Goal: Task Accomplishment & Management: Complete application form

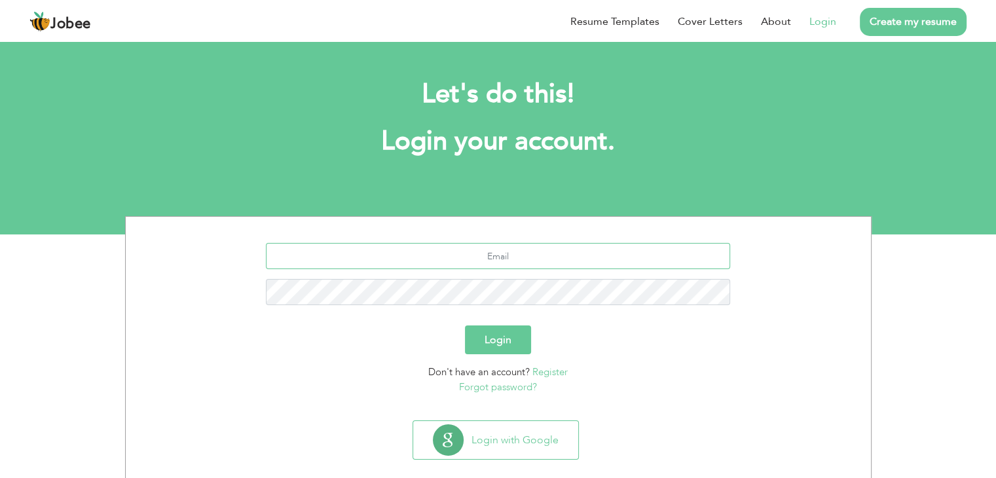
click at [512, 262] on input "text" at bounding box center [498, 256] width 464 height 26
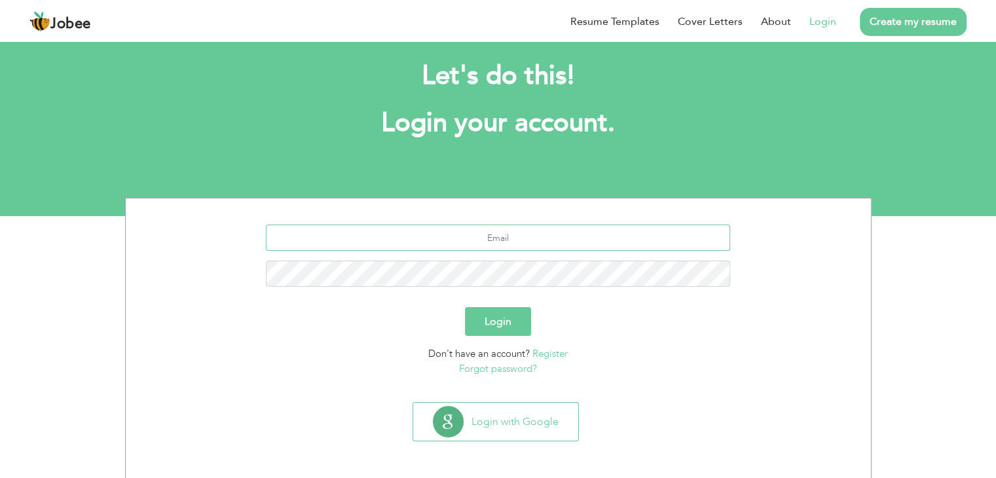
scroll to position [18, 0]
click at [549, 353] on link "Register" at bounding box center [549, 353] width 35 height 13
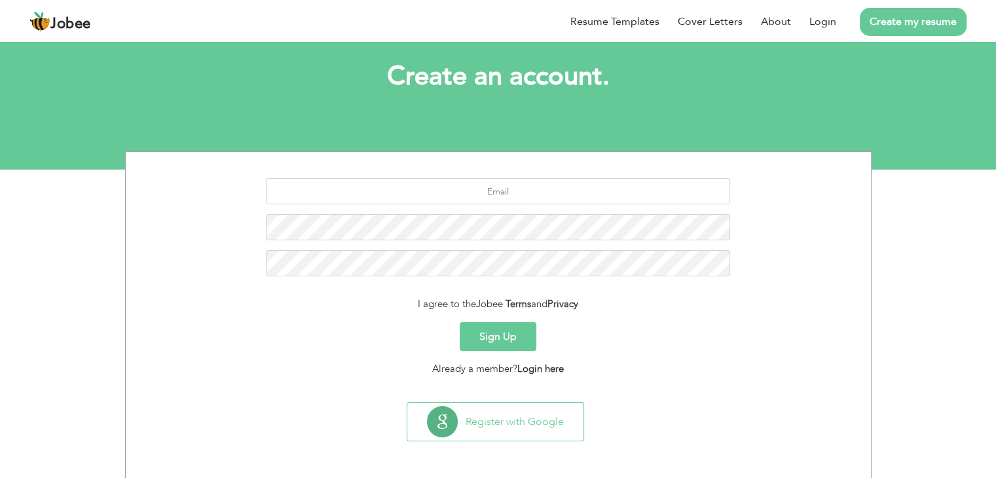
scroll to position [65, 0]
click at [500, 188] on input "text" at bounding box center [498, 190] width 464 height 26
type input "[DOMAIN_NAME][EMAIL_ADDRESS][DOMAIN_NAME]"
click at [691, 321] on div "Sign Up" at bounding box center [498, 335] width 725 height 29
click at [497, 339] on button "Sign Up" at bounding box center [498, 335] width 77 height 29
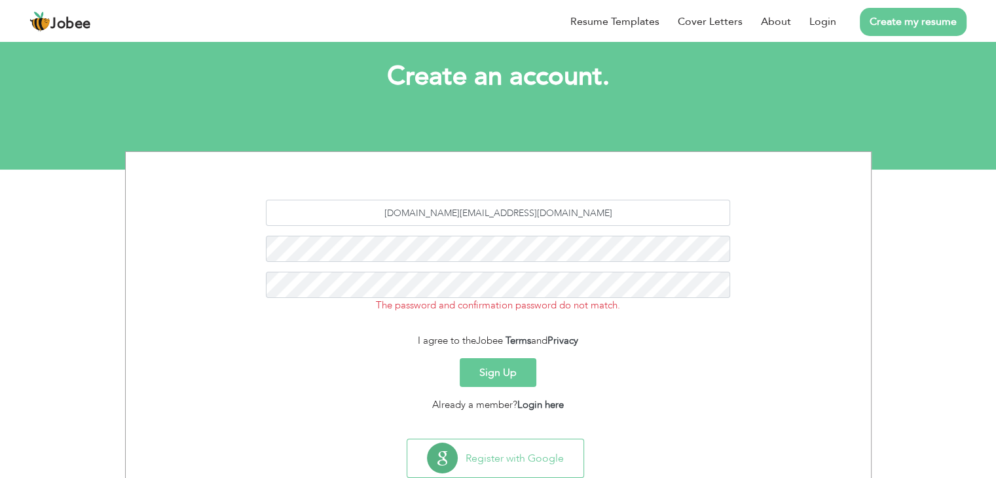
scroll to position [65, 0]
click at [505, 373] on button "Sign Up" at bounding box center [498, 371] width 77 height 29
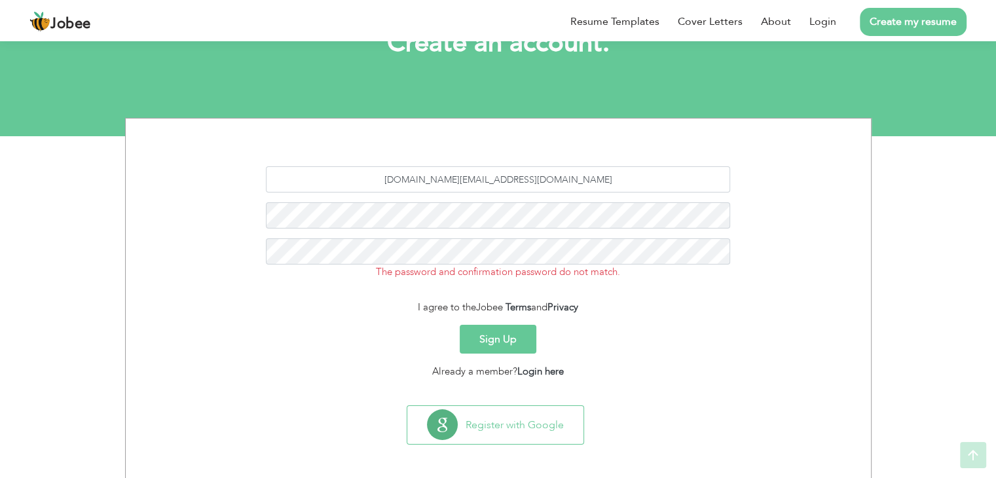
scroll to position [101, 0]
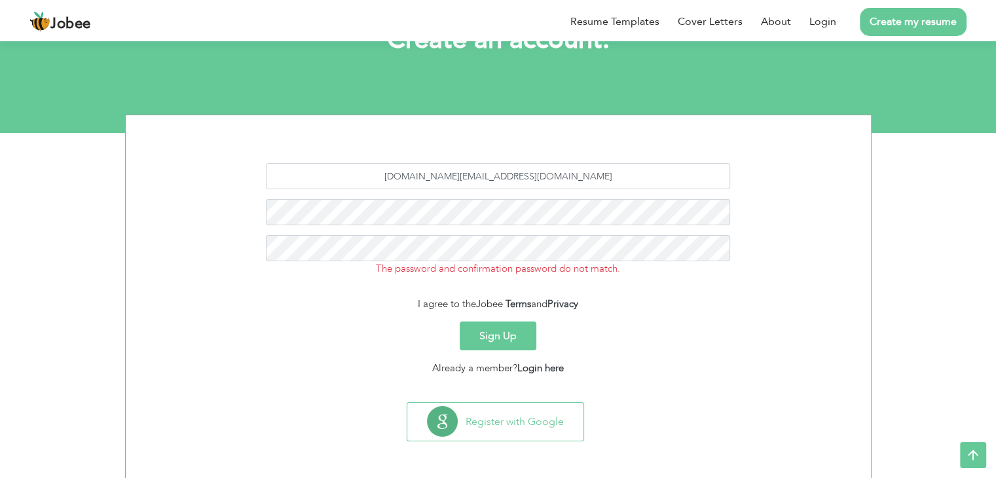
click at [492, 328] on button "Sign Up" at bounding box center [498, 335] width 77 height 29
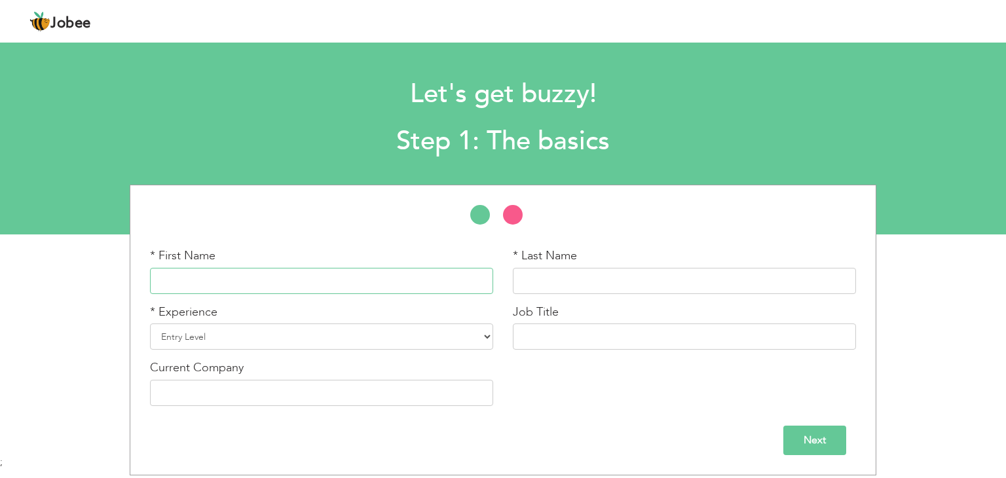
click at [280, 286] on input "text" at bounding box center [321, 281] width 343 height 26
type input "Iqra"
click at [570, 291] on input "text" at bounding box center [684, 281] width 343 height 26
type input "[PERSON_NAME]"
click at [327, 331] on select "Entry Level Less than 1 Year 1 Year 2 Years 3 Years 4 Years 5 Years 6 Years 7 Y…" at bounding box center [321, 336] width 343 height 26
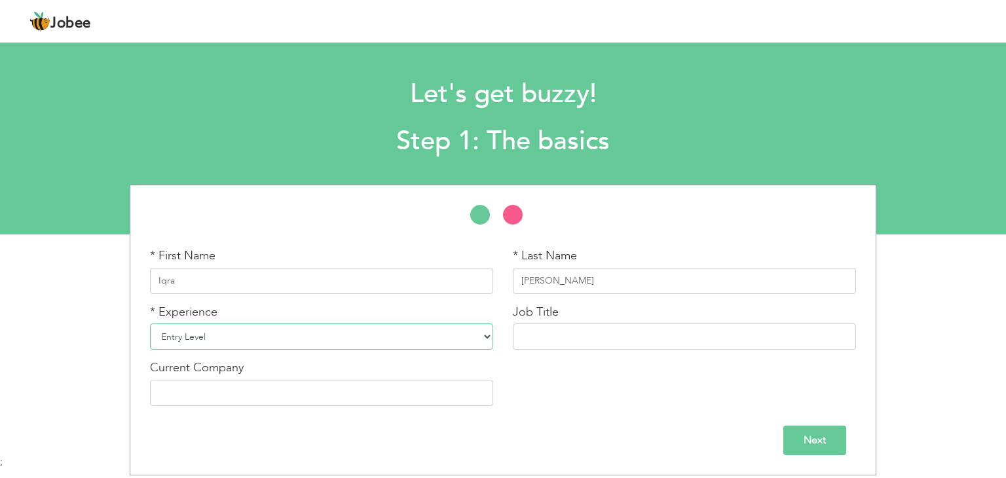
click at [327, 331] on select "Entry Level Less than 1 Year 1 Year 2 Years 3 Years 4 Years 5 Years 6 Years 7 Y…" at bounding box center [321, 336] width 343 height 26
select select "5"
click at [150, 323] on select "Entry Level Less than 1 Year 1 Year 2 Years 3 Years 4 Years 5 Years 6 Years 7 Y…" at bounding box center [321, 336] width 343 height 26
click at [602, 329] on input "text" at bounding box center [684, 336] width 343 height 26
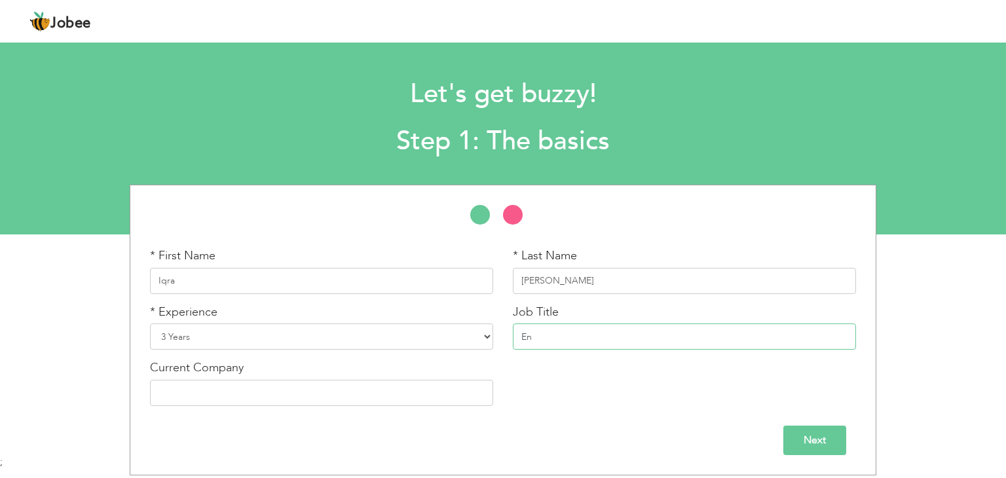
type input "E"
type input "Teacher"
click at [328, 395] on input "text" at bounding box center [321, 393] width 343 height 26
click at [828, 435] on input "Next" at bounding box center [814, 440] width 63 height 29
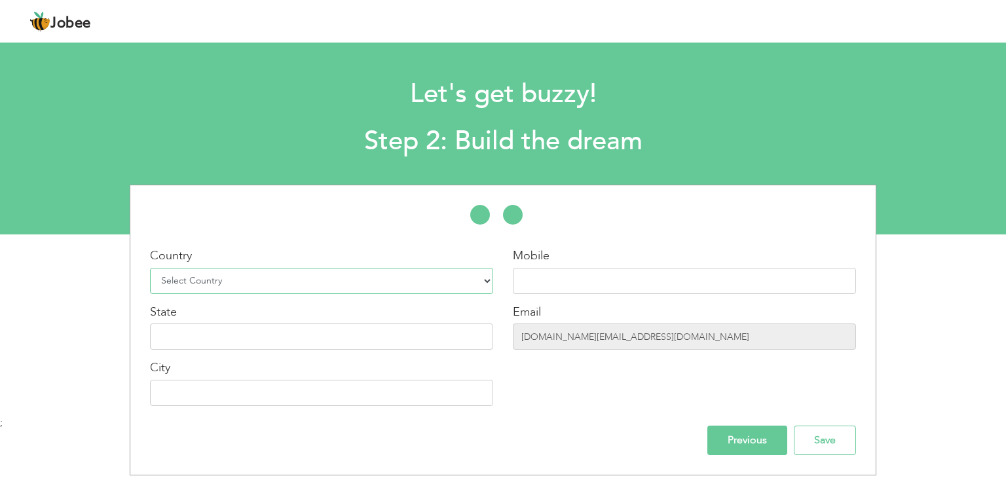
click at [256, 283] on select "Select Country Afghanistan Albania Algeria American Samoa Andorra Angola Anguil…" at bounding box center [321, 281] width 343 height 26
select select "166"
click at [150, 268] on select "Select Country Afghanistan Albania Algeria American Samoa Andorra Angola Anguil…" at bounding box center [321, 281] width 343 height 26
click at [584, 274] on input "text" at bounding box center [684, 281] width 343 height 26
type input "03158841102"
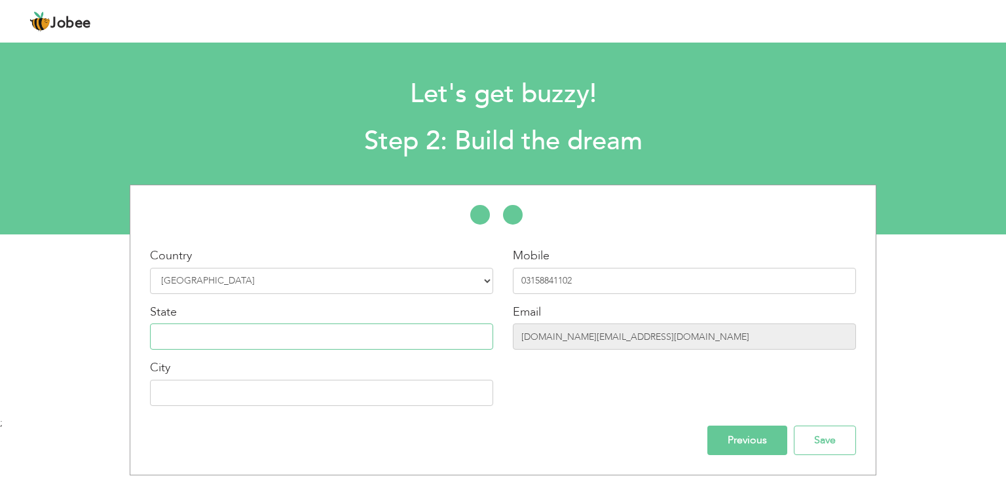
click at [280, 331] on input "text" at bounding box center [321, 336] width 343 height 26
type input "KPK"
click at [207, 396] on input "text" at bounding box center [321, 393] width 343 height 26
type input "Nowshera"
click at [838, 445] on input "Save" at bounding box center [825, 440] width 62 height 29
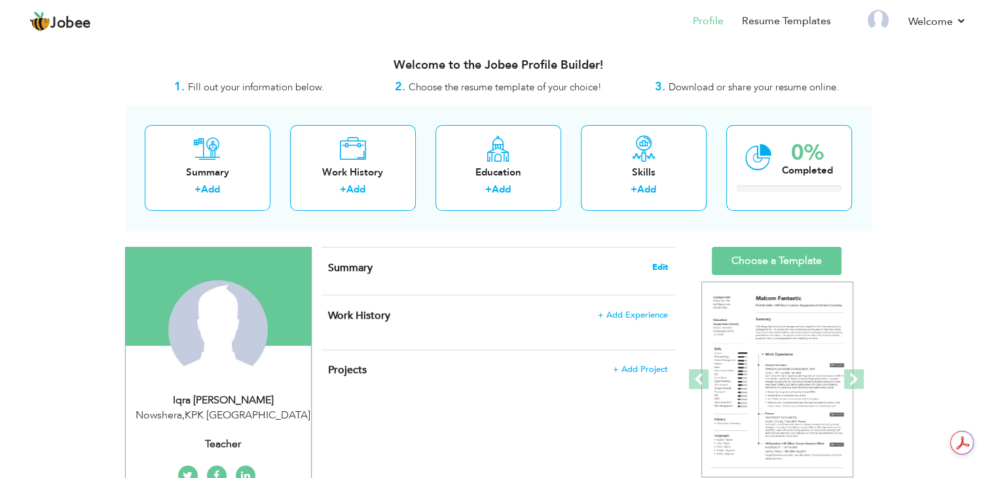
click at [663, 266] on span "Edit" at bounding box center [660, 267] width 16 height 9
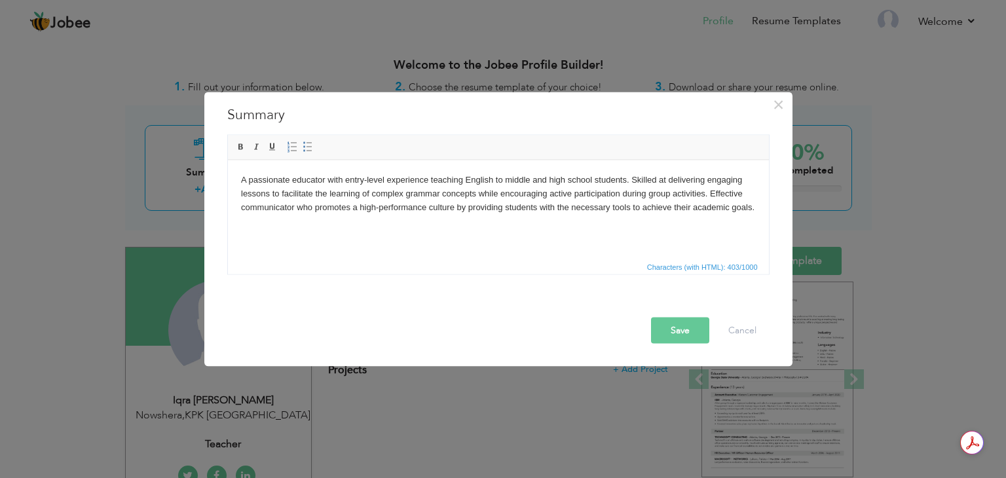
click at [670, 331] on button "Save" at bounding box center [680, 331] width 58 height 26
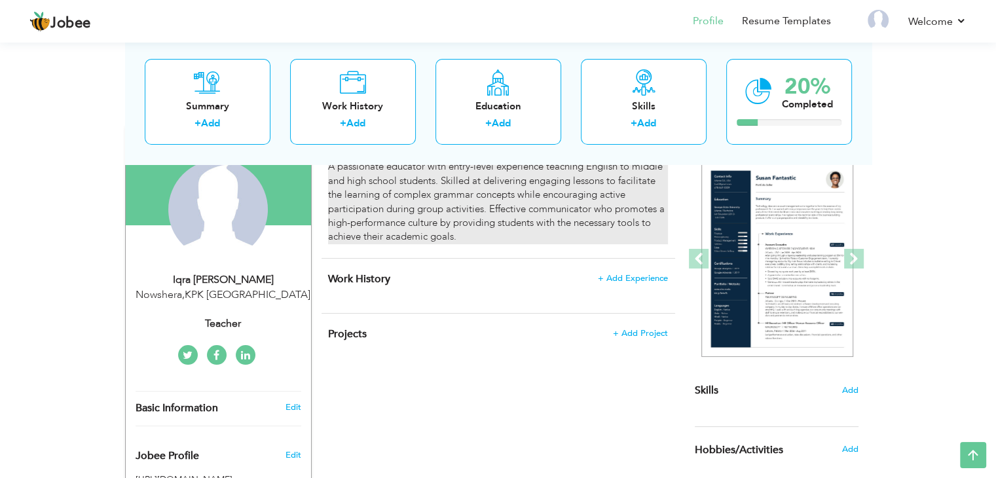
scroll to position [65, 0]
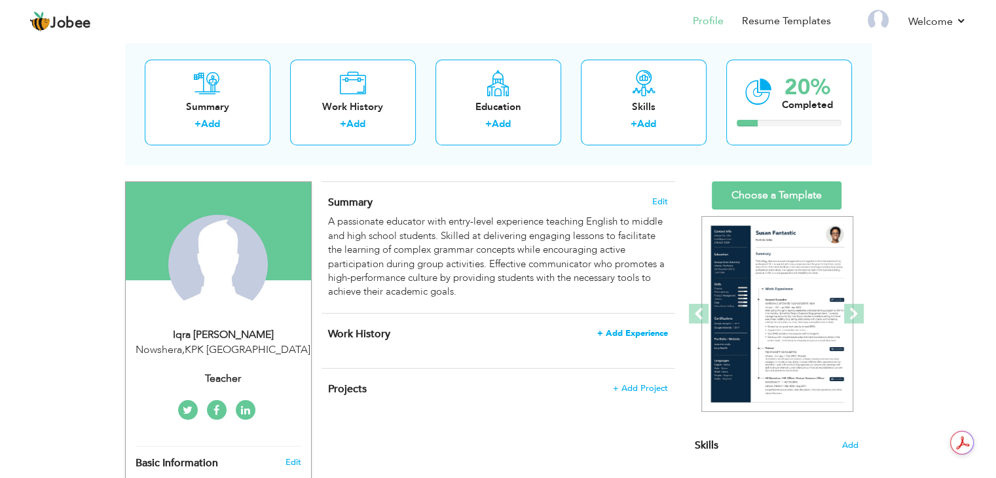
click at [615, 336] on span "+ Add Experience" at bounding box center [632, 333] width 71 height 9
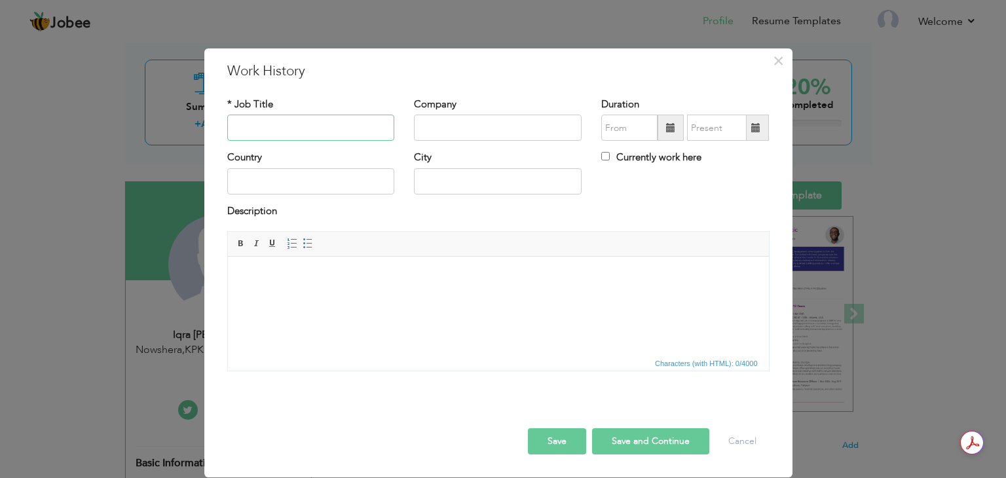
type input "e"
type input "English Teacher"
click at [477, 124] on input "text" at bounding box center [498, 128] width 168 height 26
type input "IIUI School system nowshera"
click at [671, 126] on span at bounding box center [670, 127] width 9 height 9
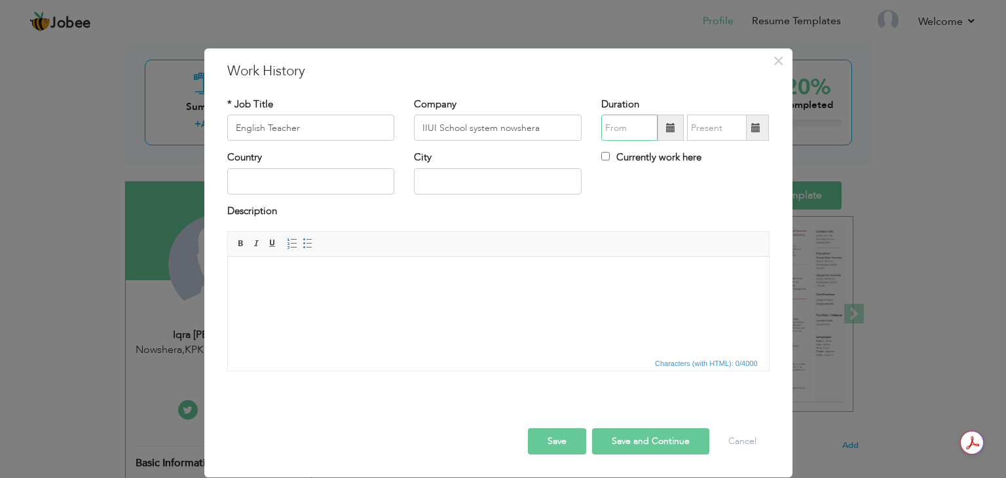
type input "08/2025"
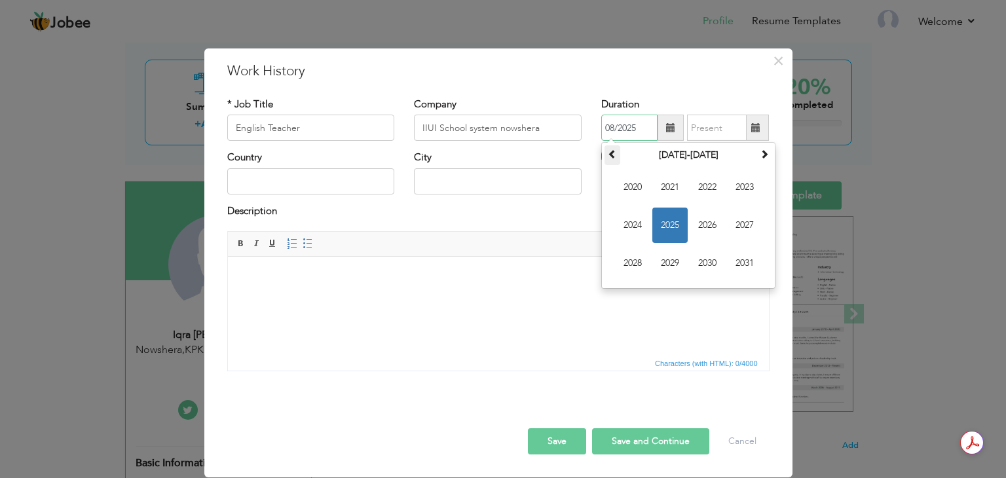
click at [608, 150] on span at bounding box center [612, 153] width 9 height 9
click at [761, 156] on span at bounding box center [764, 153] width 9 height 9
click at [613, 158] on span at bounding box center [612, 153] width 9 height 9
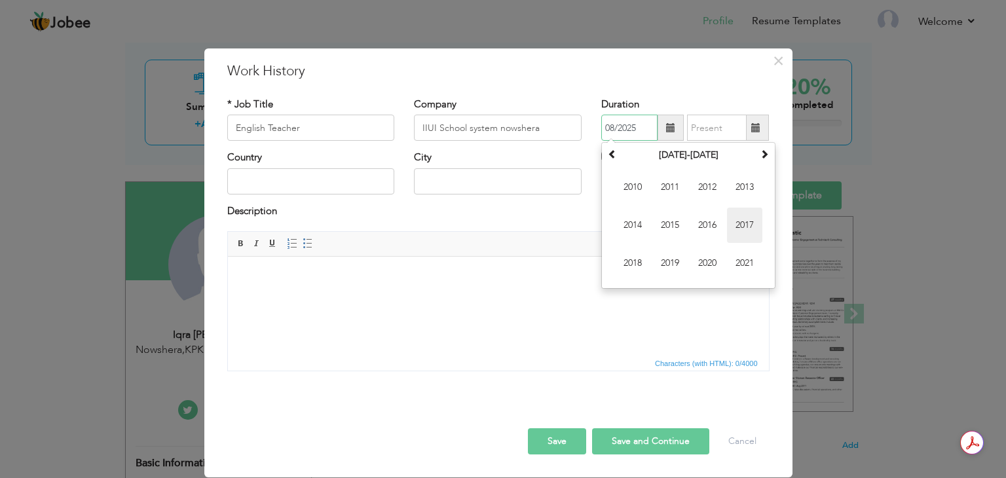
click at [744, 220] on span "2017" at bounding box center [744, 225] width 35 height 35
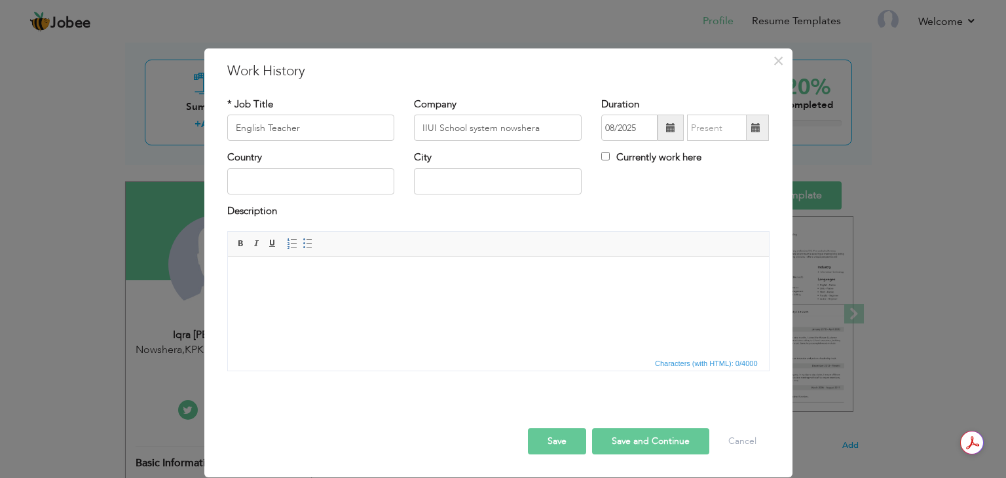
click at [761, 124] on span at bounding box center [756, 128] width 26 height 26
type input "08/2025"
click at [670, 128] on span at bounding box center [670, 127] width 9 height 9
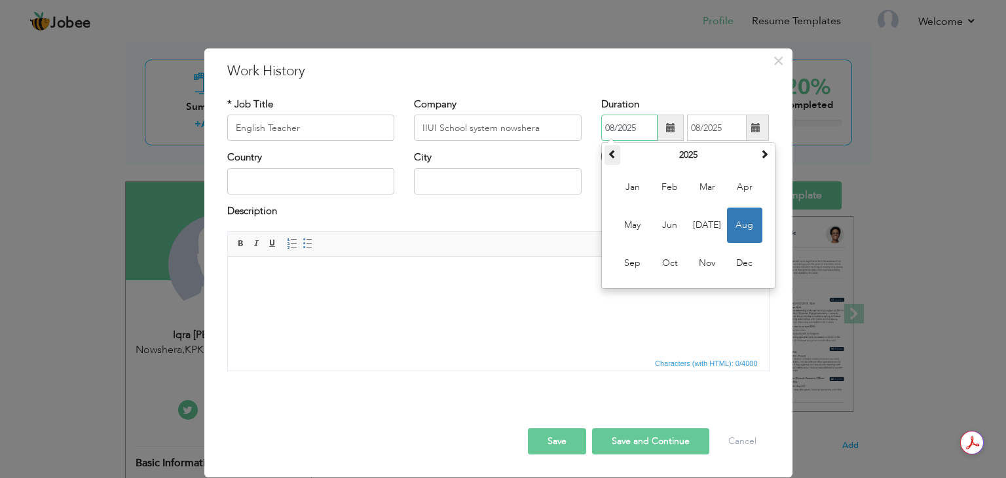
click at [612, 156] on span at bounding box center [612, 153] width 9 height 9
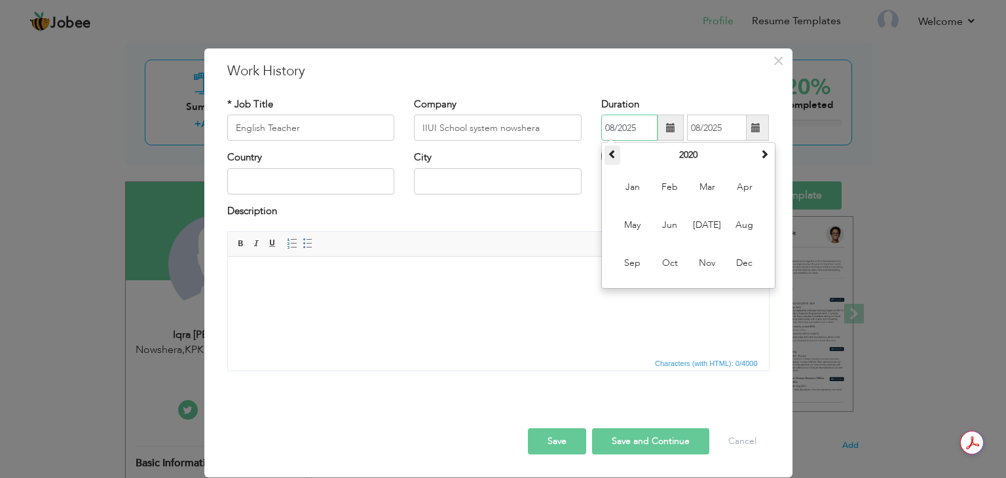
click at [612, 156] on span at bounding box center [612, 153] width 9 height 9
click at [632, 194] on span "Jan" at bounding box center [632, 187] width 35 height 35
type input "01/2017"
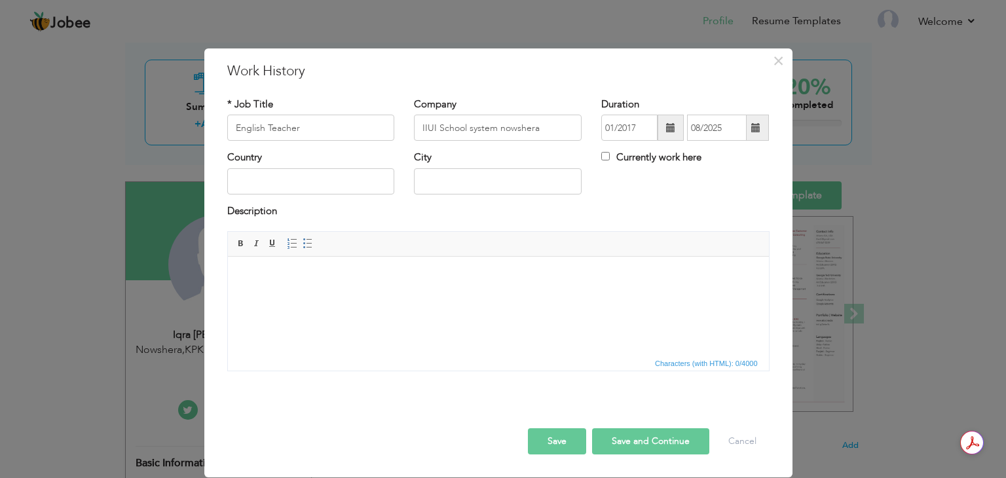
click at [757, 135] on span at bounding box center [756, 128] width 26 height 26
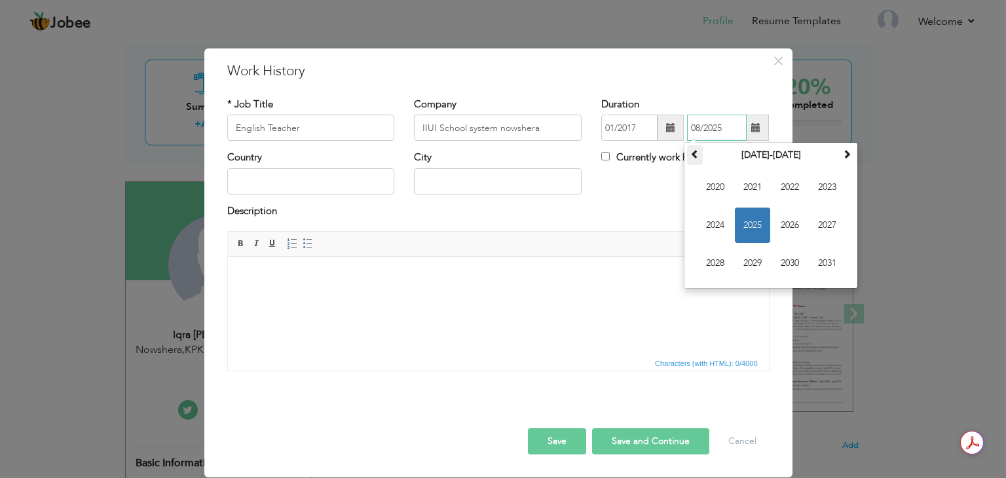
click at [698, 155] on span at bounding box center [694, 153] width 9 height 9
click at [722, 263] on span "2018" at bounding box center [714, 263] width 35 height 35
click at [698, 158] on span at bounding box center [694, 153] width 9 height 9
click at [822, 263] on span "Dec" at bounding box center [826, 263] width 35 height 35
type input "12/2017"
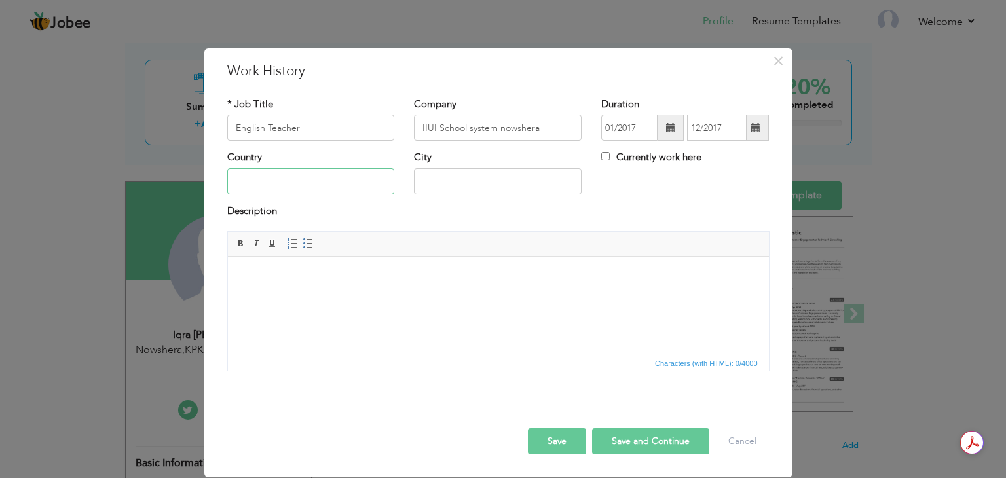
click at [359, 174] on input "text" at bounding box center [311, 181] width 168 height 26
type input "N"
type input "Pakistan"
click at [445, 181] on input "text" at bounding box center [498, 181] width 168 height 26
type input "Nowshera"
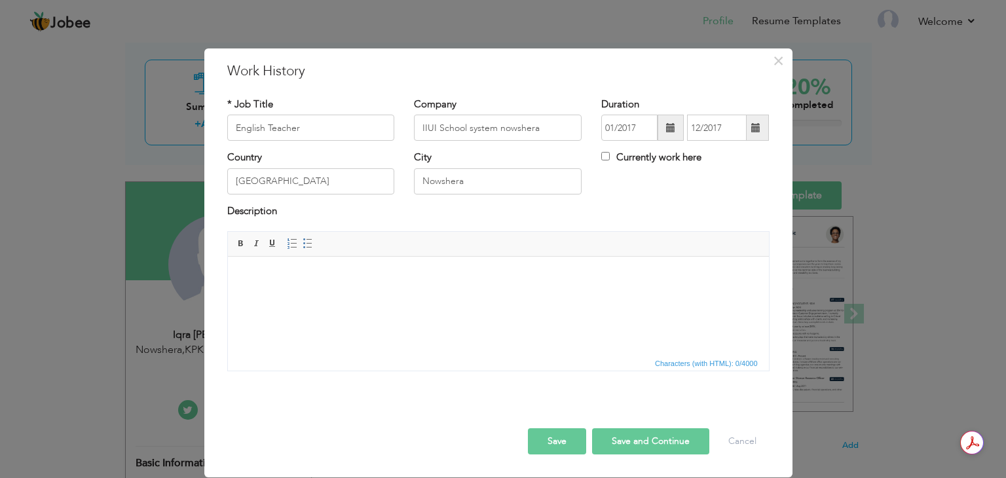
click at [634, 440] on button "Save and Continue" at bounding box center [650, 441] width 117 height 26
click at [277, 127] on input "text" at bounding box center [311, 128] width 168 height 26
type input "Noor Academy nowshera"
click at [471, 127] on input "text" at bounding box center [498, 128] width 168 height 26
drag, startPoint x: 357, startPoint y: 134, endPoint x: 230, endPoint y: 128, distance: 127.2
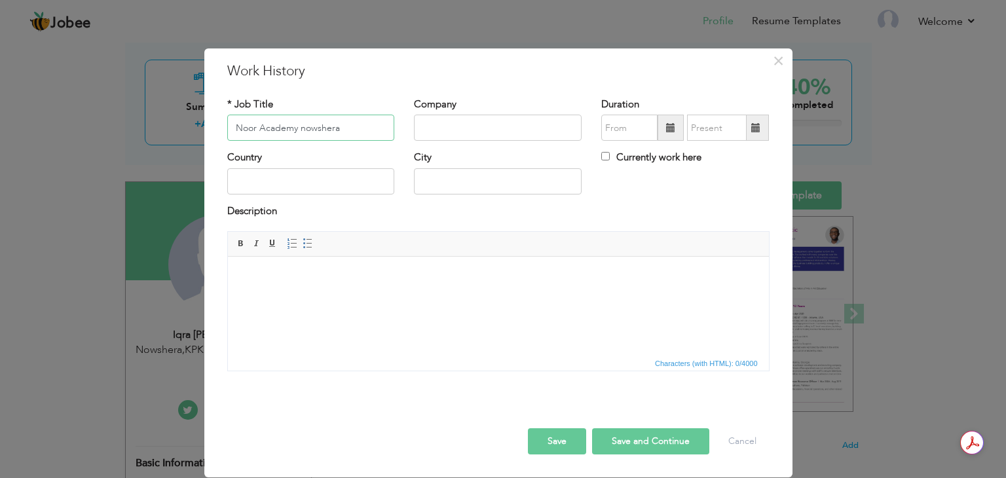
click at [230, 128] on input "Noor Academy nowshera" at bounding box center [311, 128] width 168 height 26
click at [432, 123] on input "text" at bounding box center [498, 128] width 168 height 26
paste input "Noor Academy nowshera"
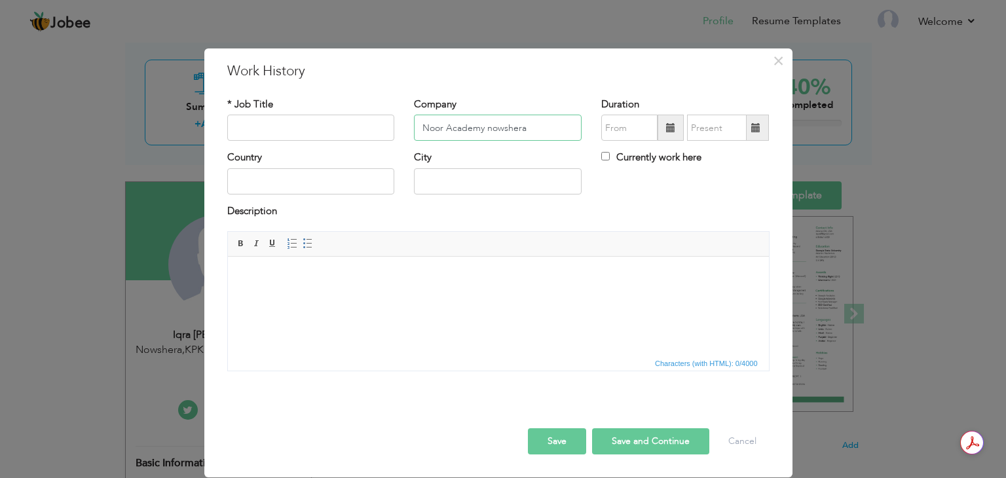
type input "Noor Academy nowshera"
click at [320, 126] on input "text" at bounding box center [311, 128] width 168 height 26
type input "Teacher"
click at [670, 131] on span at bounding box center [670, 127] width 9 height 9
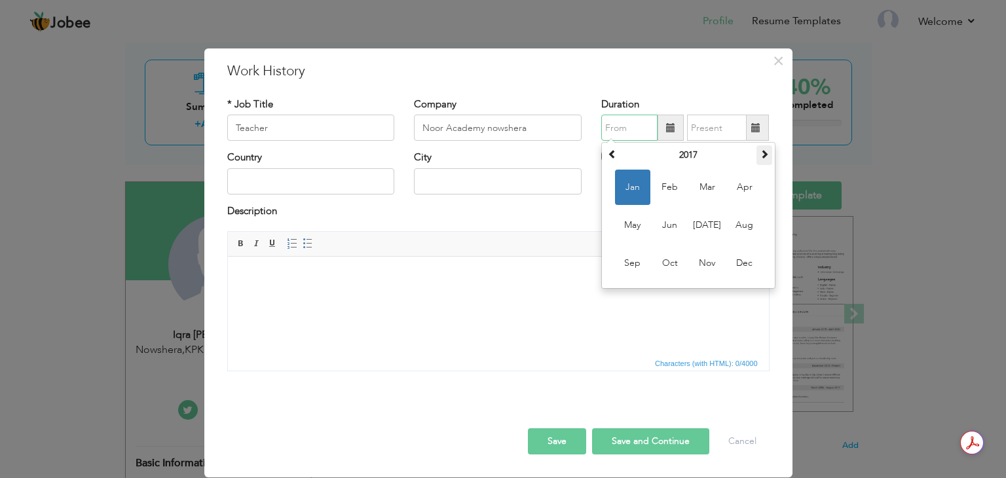
click at [763, 155] on span at bounding box center [764, 153] width 9 height 9
click at [634, 183] on span "Jan" at bounding box center [632, 187] width 35 height 35
type input "01/2018"
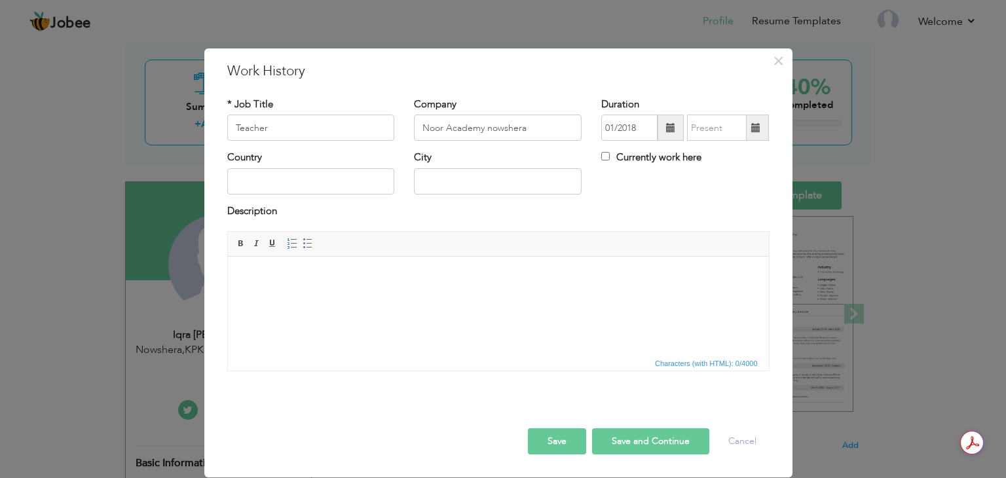
click at [756, 128] on span at bounding box center [755, 127] width 9 height 9
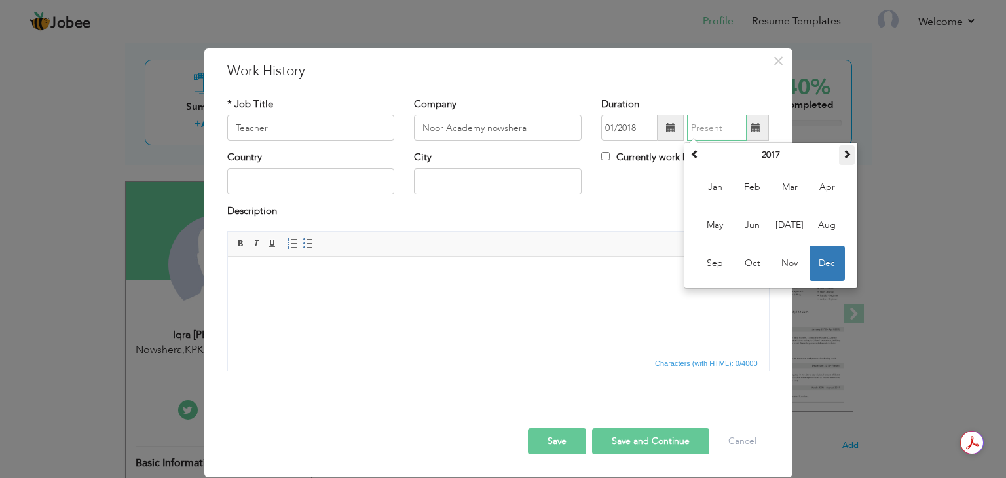
click at [849, 156] on span at bounding box center [846, 153] width 9 height 9
click at [832, 264] on span "Dec" at bounding box center [826, 263] width 35 height 35
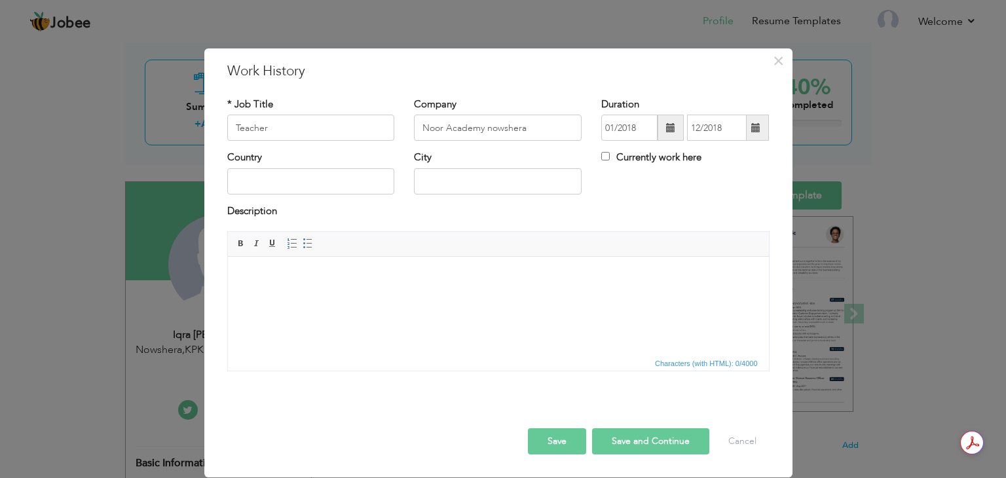
click at [754, 132] on span at bounding box center [755, 127] width 9 height 9
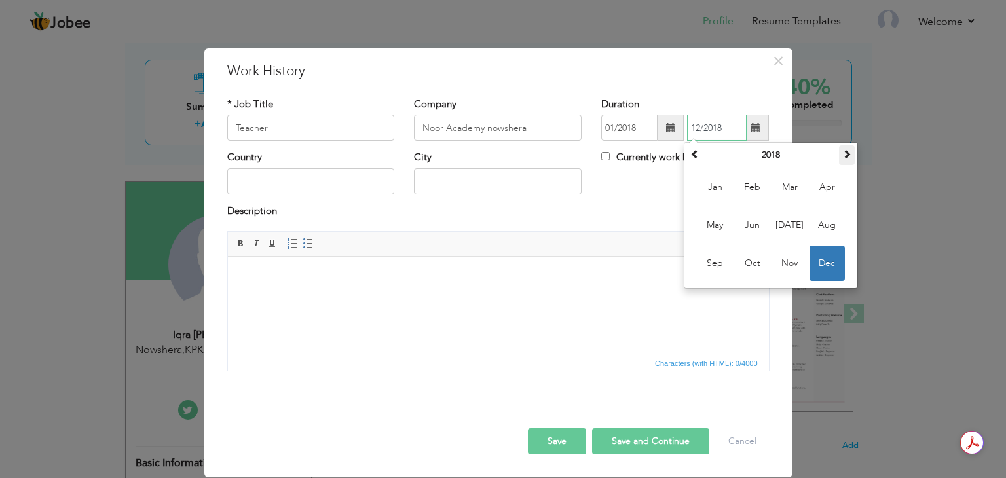
click at [847, 153] on span at bounding box center [846, 153] width 9 height 9
click at [712, 187] on span "Jan" at bounding box center [714, 187] width 35 height 35
type input "01/2019"
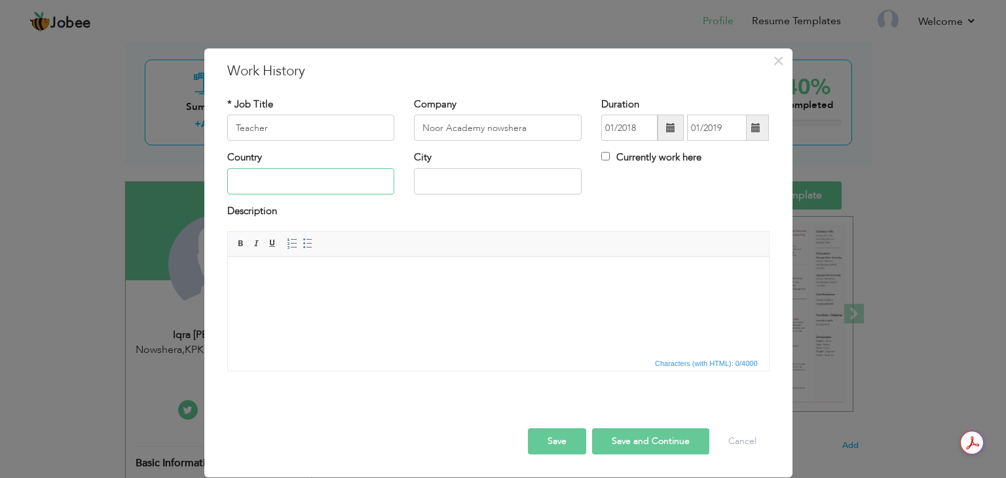
click at [302, 174] on input "text" at bounding box center [311, 181] width 168 height 26
type input "Pakistan"
click at [439, 187] on input "text" at bounding box center [498, 181] width 168 height 26
type input "S"
type input "Nowshera"
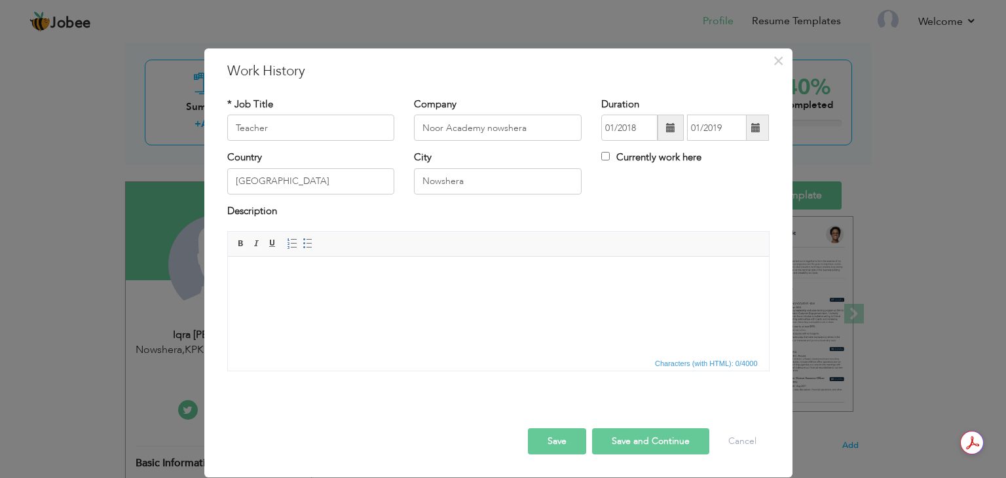
click at [382, 272] on body at bounding box center [497, 277] width 515 height 14
click at [646, 445] on button "Save and Continue" at bounding box center [650, 441] width 117 height 26
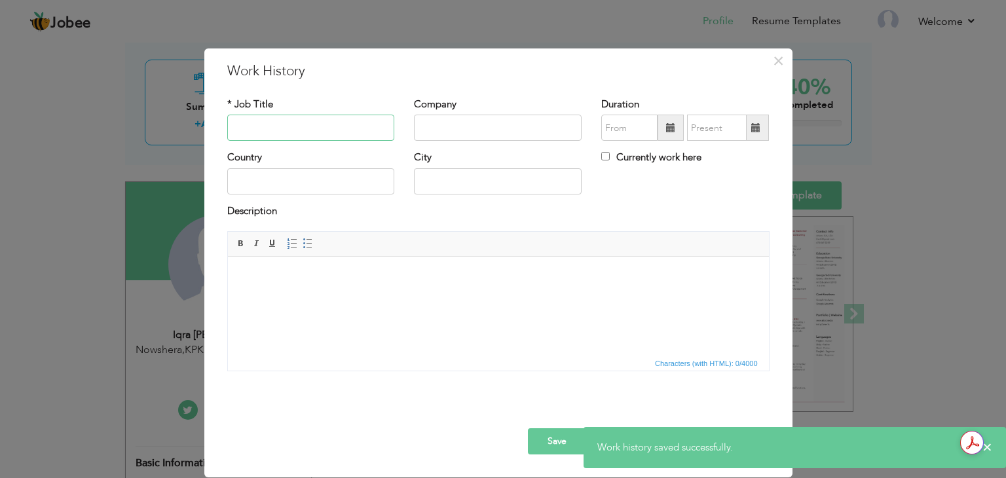
click at [270, 129] on input "text" at bounding box center [311, 128] width 168 height 26
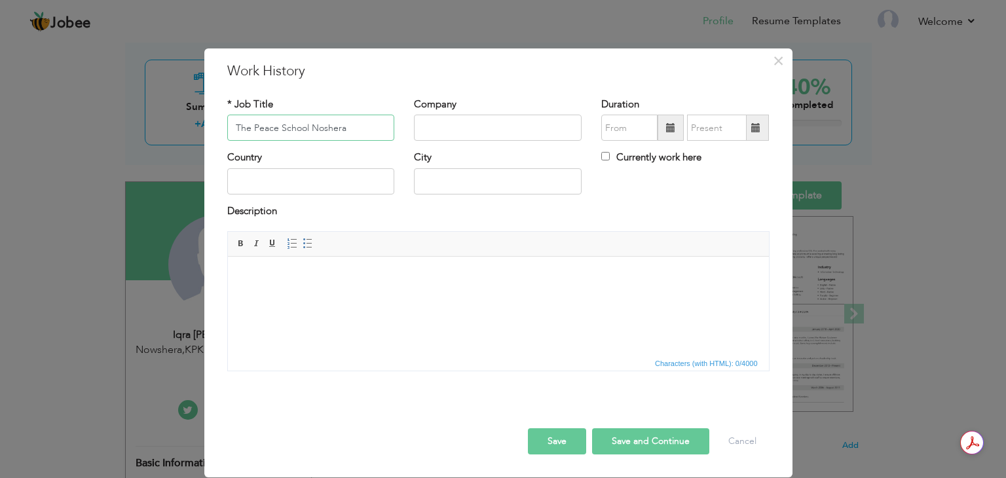
click at [324, 128] on input "The Peace School Noshera" at bounding box center [311, 128] width 168 height 26
type input "The Peace School Nowshera"
drag, startPoint x: 359, startPoint y: 126, endPoint x: 227, endPoint y: 129, distance: 132.3
click at [227, 129] on input "The Peace School Nowshera" at bounding box center [311, 128] width 168 height 26
click at [435, 130] on input "text" at bounding box center [498, 128] width 168 height 26
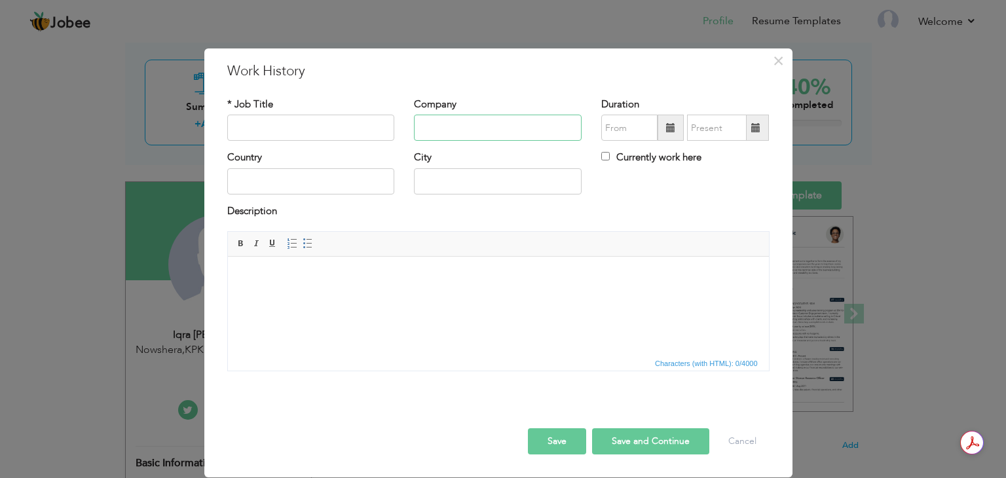
paste input "The Peace School Nowshera"
type input "The Peace School Nowshera"
click at [304, 124] on input "text" at bounding box center [311, 128] width 168 height 26
type input "Teacher"
click at [665, 129] on span at bounding box center [670, 128] width 26 height 26
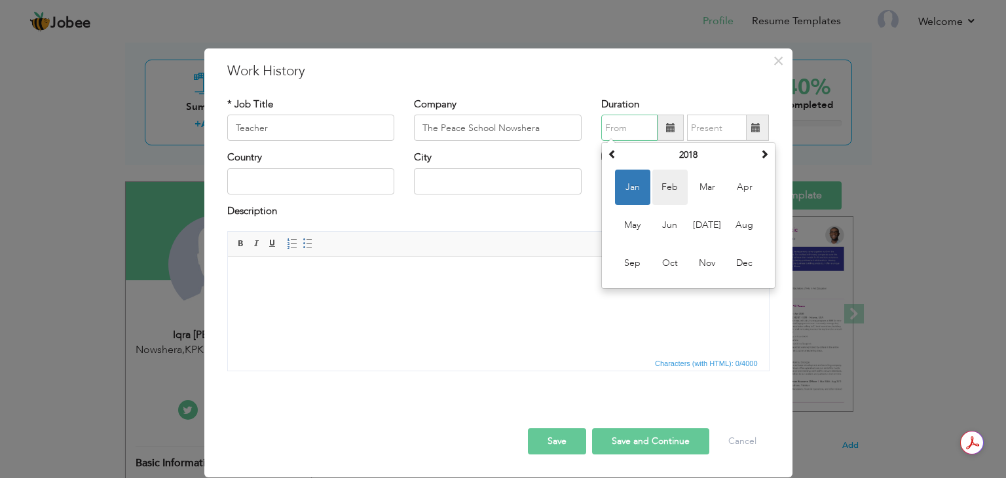
click at [672, 184] on span "Feb" at bounding box center [669, 187] width 35 height 35
type input "02/2018"
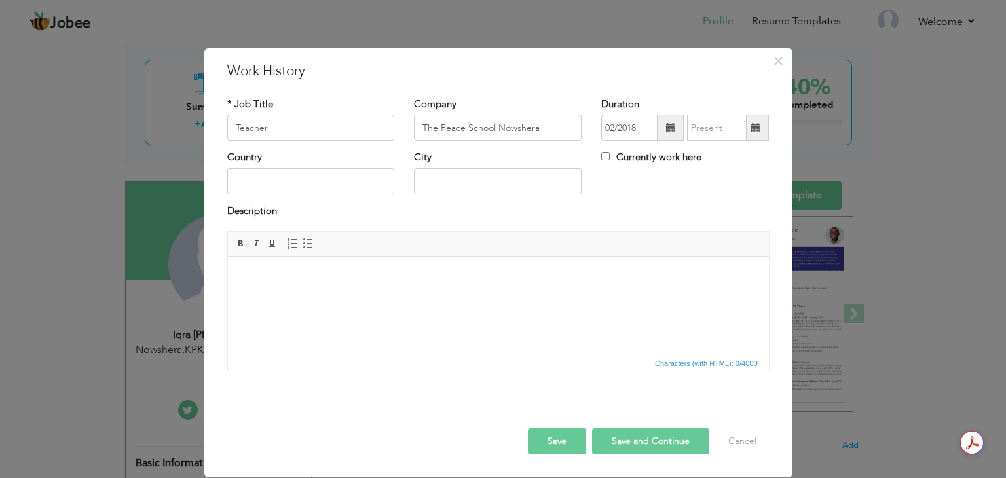
click at [757, 129] on span at bounding box center [755, 127] width 9 height 9
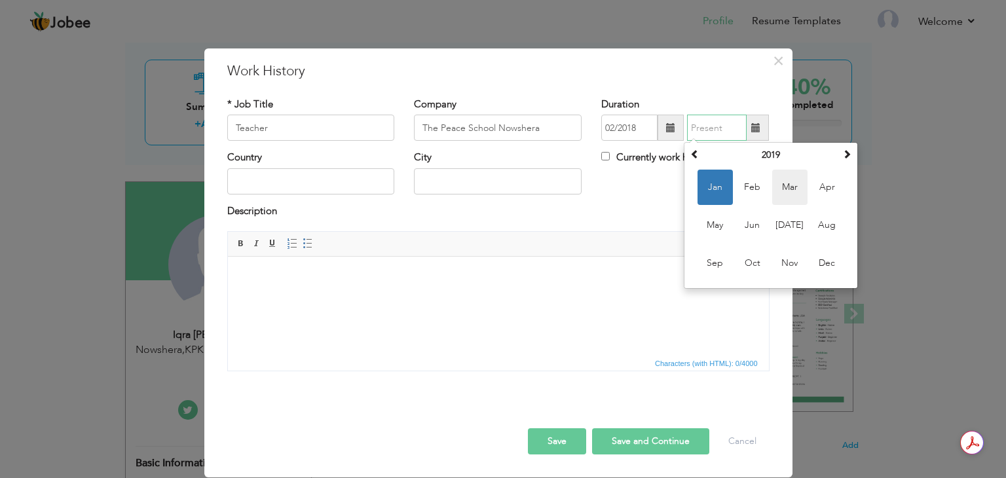
click at [798, 193] on span "Mar" at bounding box center [789, 187] width 35 height 35
type input "03/2019"
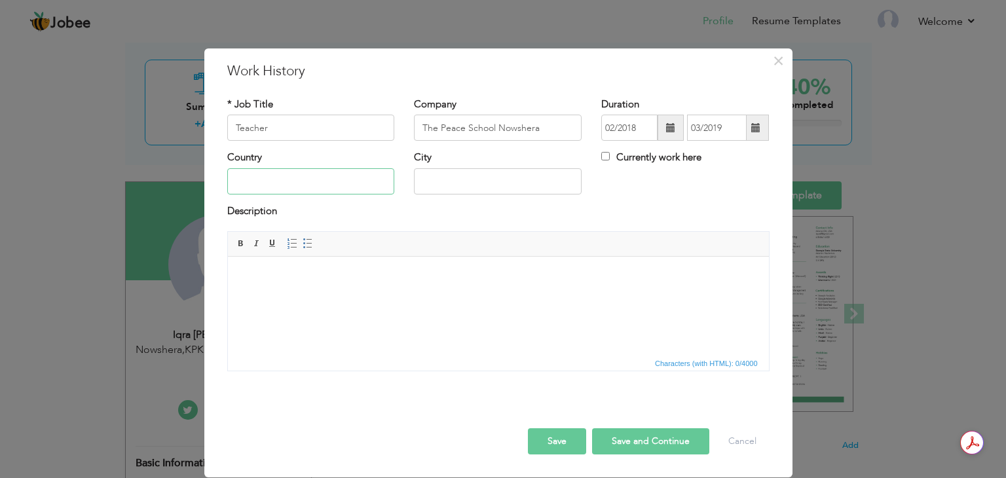
click at [312, 180] on input "text" at bounding box center [311, 181] width 168 height 26
drag, startPoint x: 274, startPoint y: 179, endPoint x: 244, endPoint y: 185, distance: 30.7
click at [244, 185] on input "paksitan" at bounding box center [311, 181] width 168 height 26
click at [242, 184] on input "pakistan" at bounding box center [311, 181] width 168 height 26
type input "Pakistan"
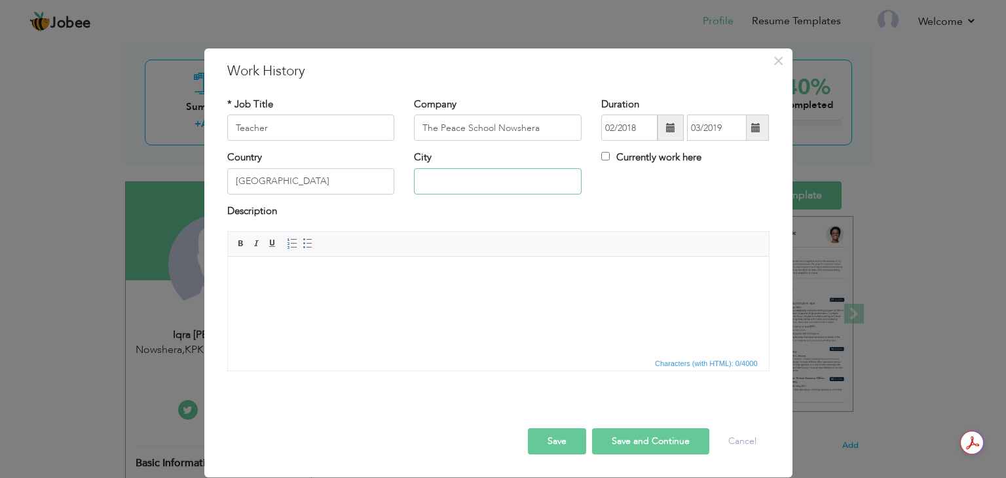
click at [470, 189] on input "text" at bounding box center [498, 181] width 168 height 26
type input "Nowshera"
click at [655, 438] on button "Save and Continue" at bounding box center [650, 441] width 117 height 26
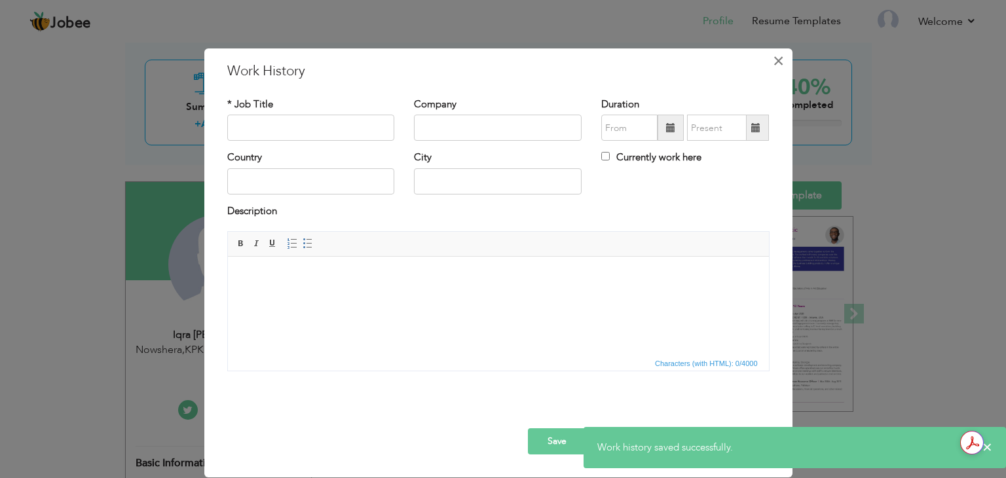
click at [777, 65] on span "×" at bounding box center [778, 61] width 11 height 24
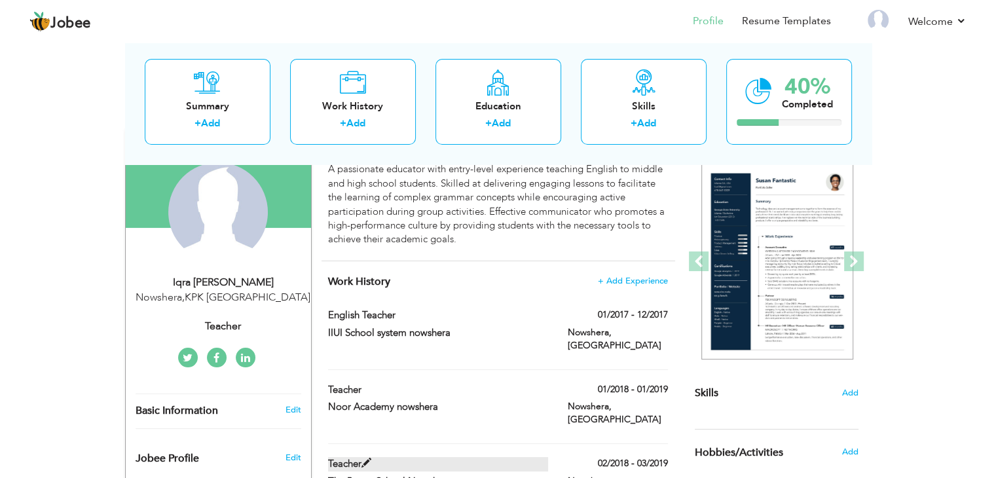
scroll to position [131, 0]
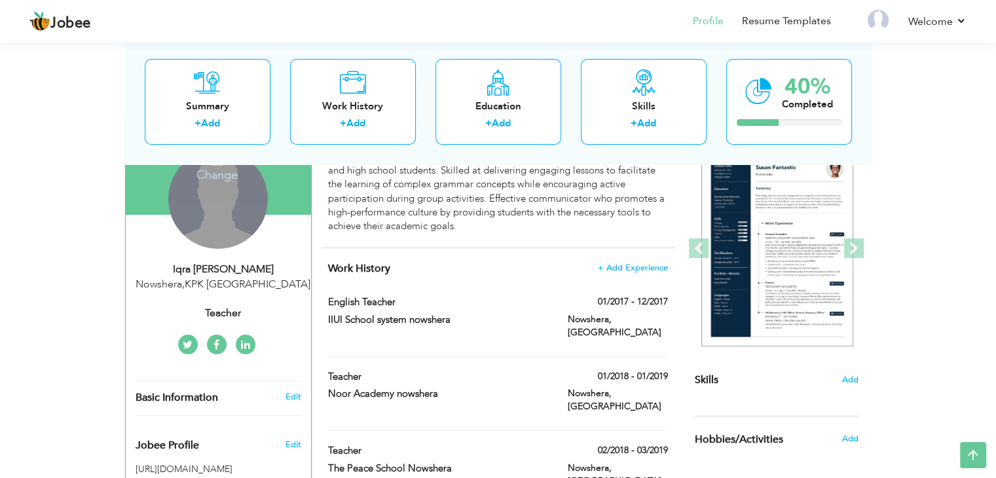
click at [217, 235] on div "Change Remove" at bounding box center [218, 199] width 100 height 100
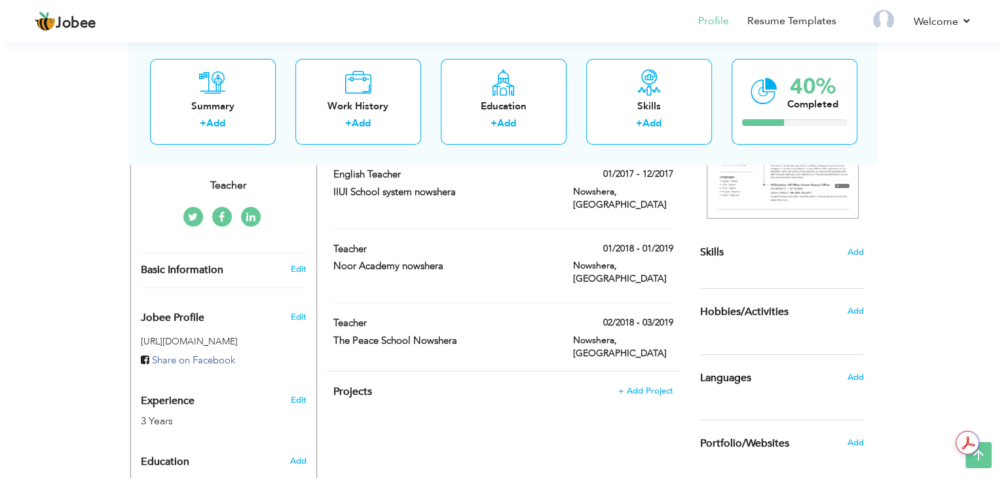
scroll to position [262, 0]
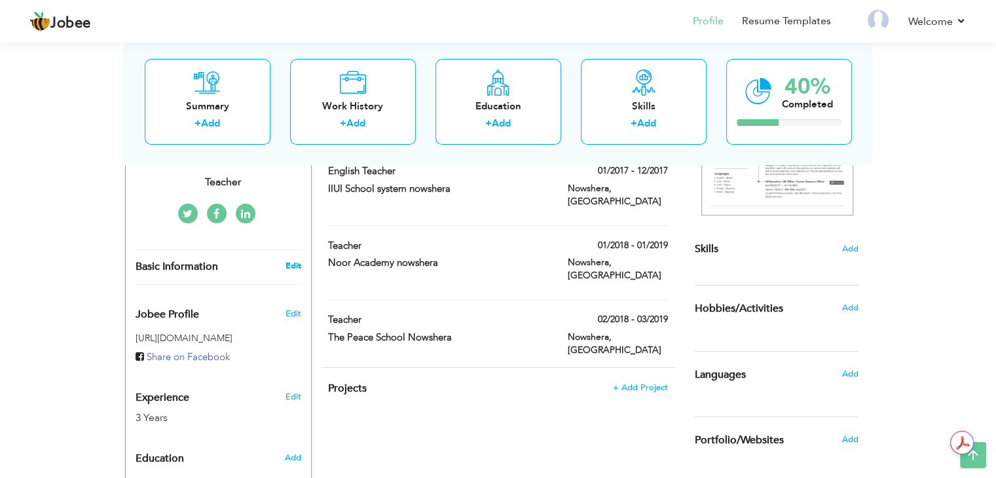
click at [294, 266] on link "Edit" at bounding box center [293, 266] width 16 height 12
type input "Iqra"
type input "Shabbir"
type input "03158841102"
select select "number:166"
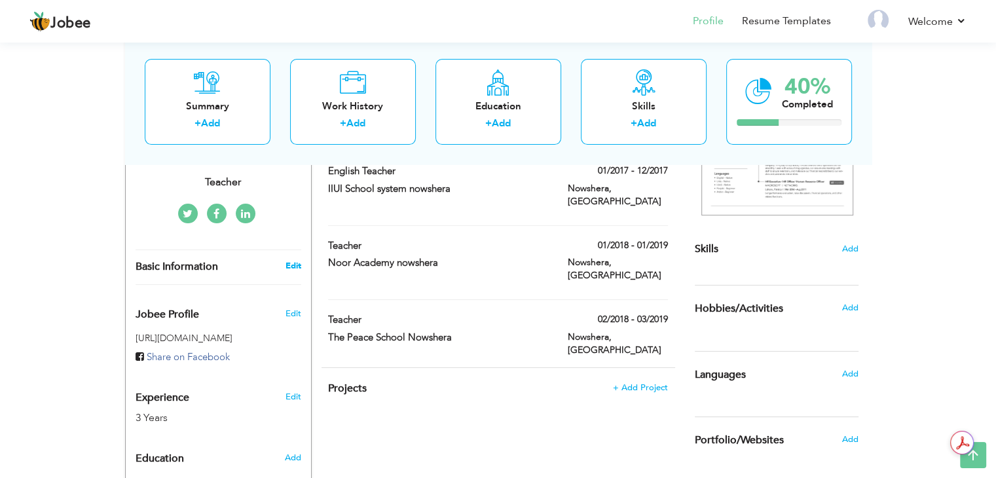
type input "KPK"
type input "Nowshera"
select select "number:5"
type input "Teacher"
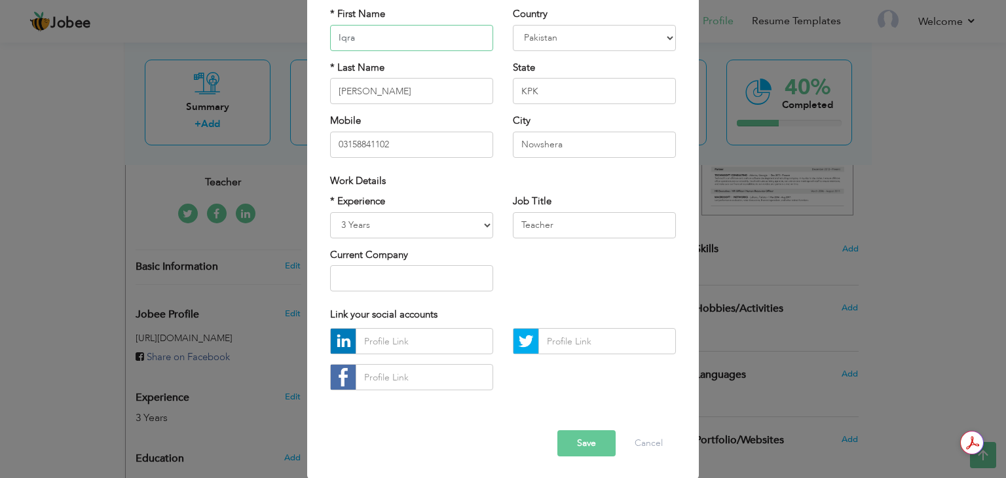
scroll to position [119, 0]
click at [568, 445] on button "Save" at bounding box center [586, 442] width 58 height 26
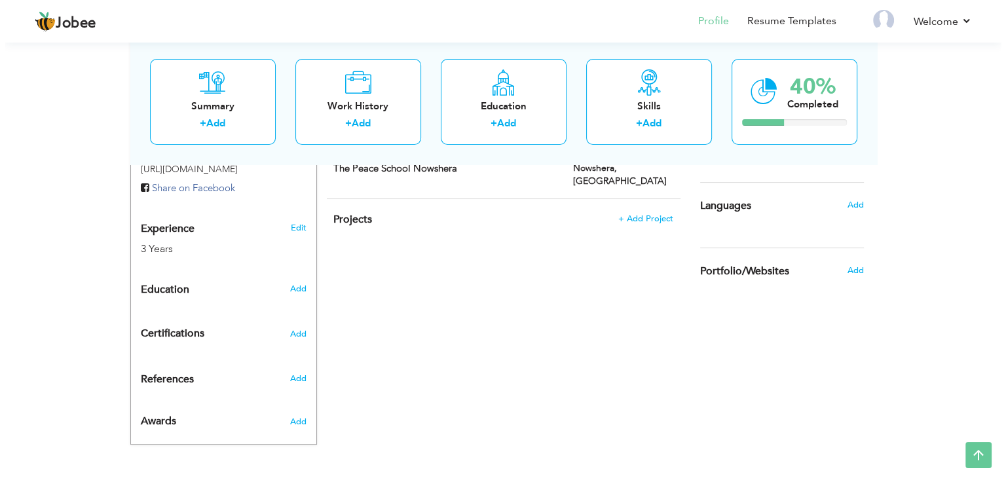
scroll to position [432, 0]
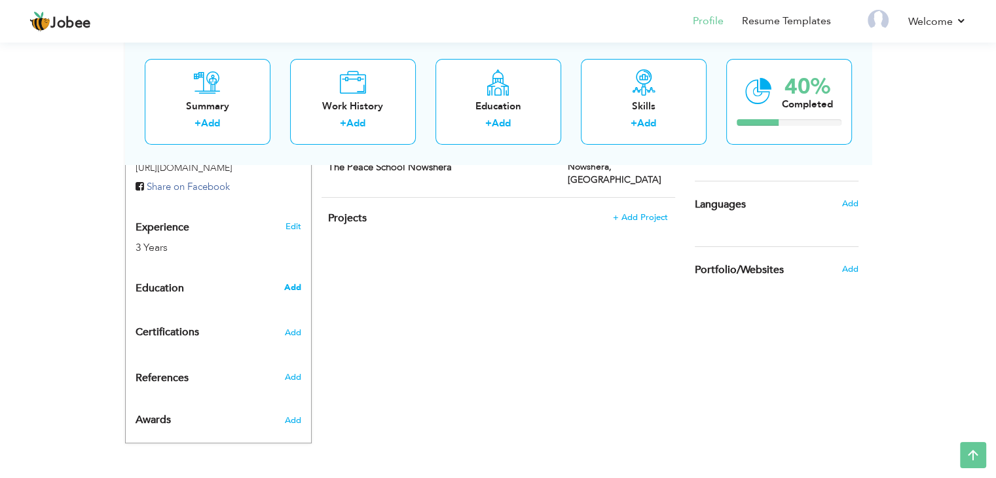
click at [298, 285] on span "Add" at bounding box center [292, 288] width 17 height 12
radio input "true"
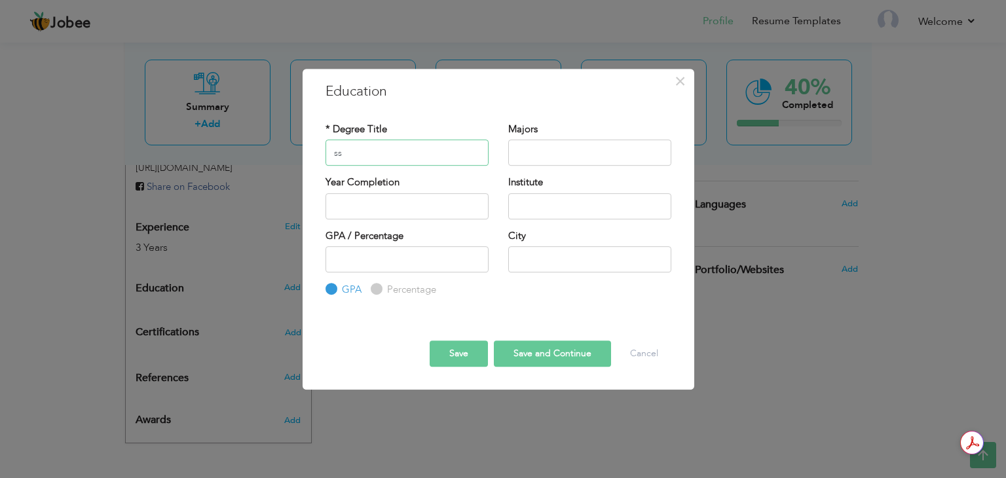
type input "s"
type input "SSC"
click at [522, 156] on input "text" at bounding box center [589, 152] width 163 height 26
type input "Science"
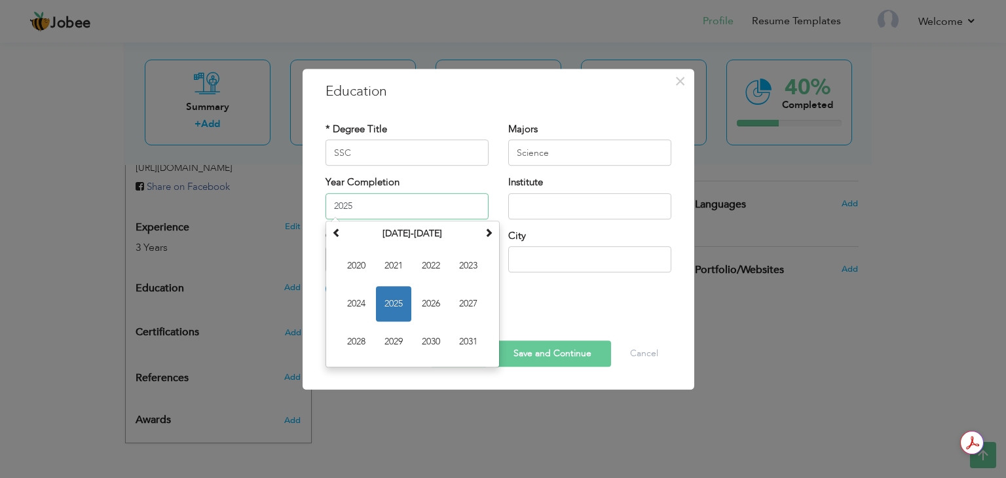
click at [375, 205] on input "2025" at bounding box center [406, 206] width 163 height 26
click at [339, 231] on span at bounding box center [336, 232] width 9 height 9
click at [487, 234] on span at bounding box center [488, 232] width 9 height 9
click at [382, 301] on span "2015" at bounding box center [393, 303] width 35 height 35
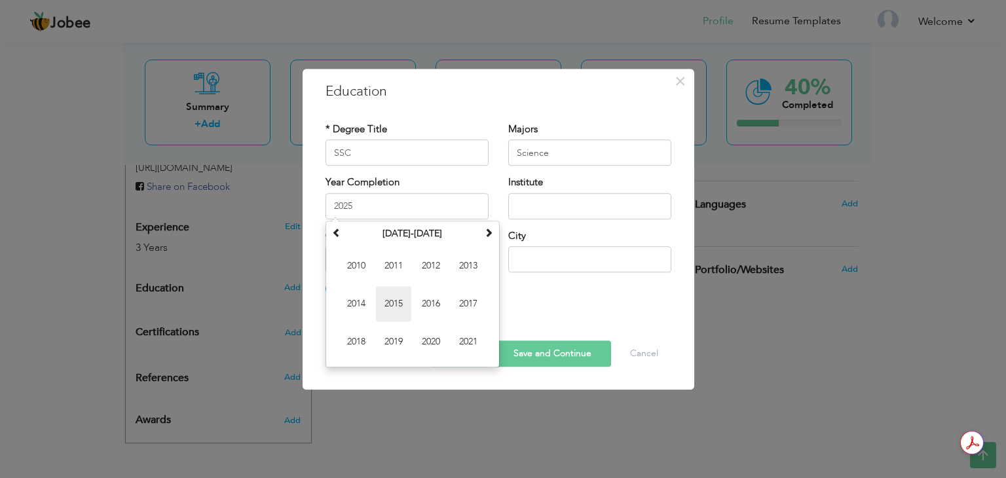
type input "2015"
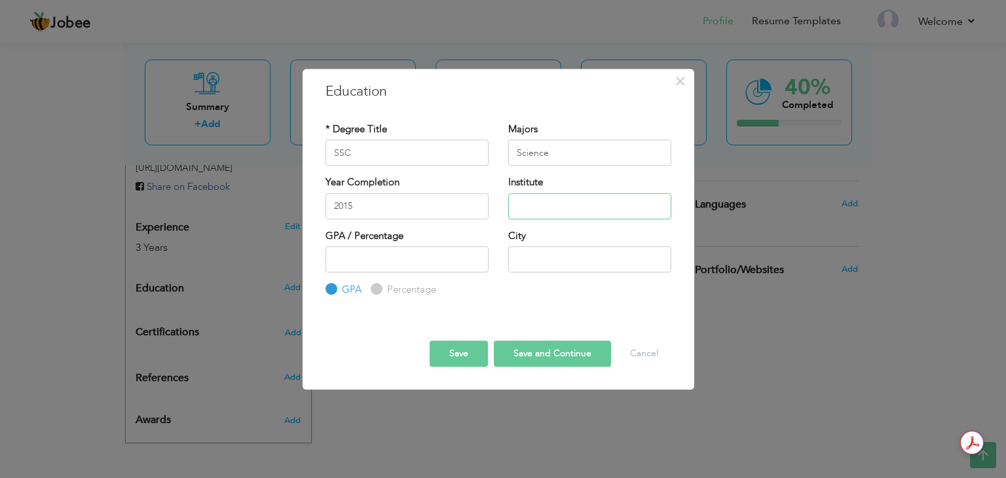
click at [547, 204] on input "text" at bounding box center [589, 206] width 163 height 26
type input "Army public school and college zamzama"
click at [545, 256] on input "text" at bounding box center [589, 259] width 163 height 26
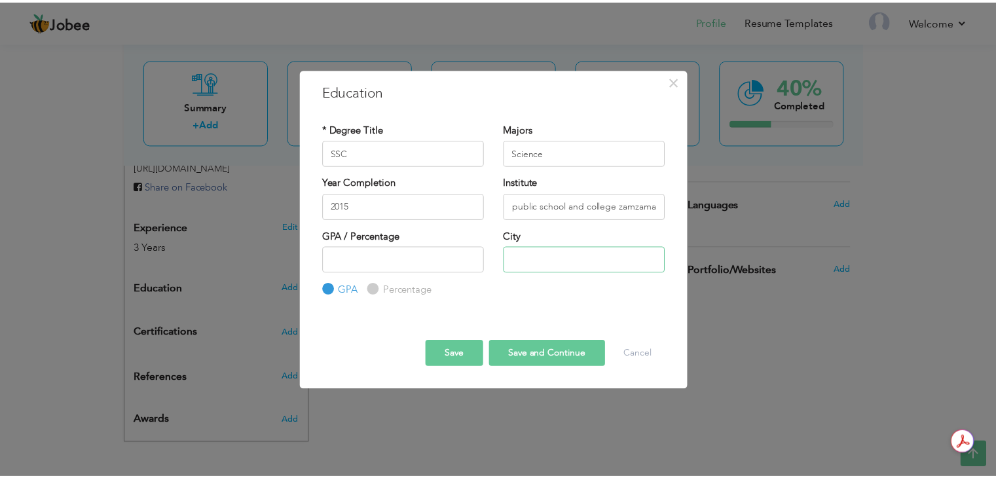
scroll to position [0, 0]
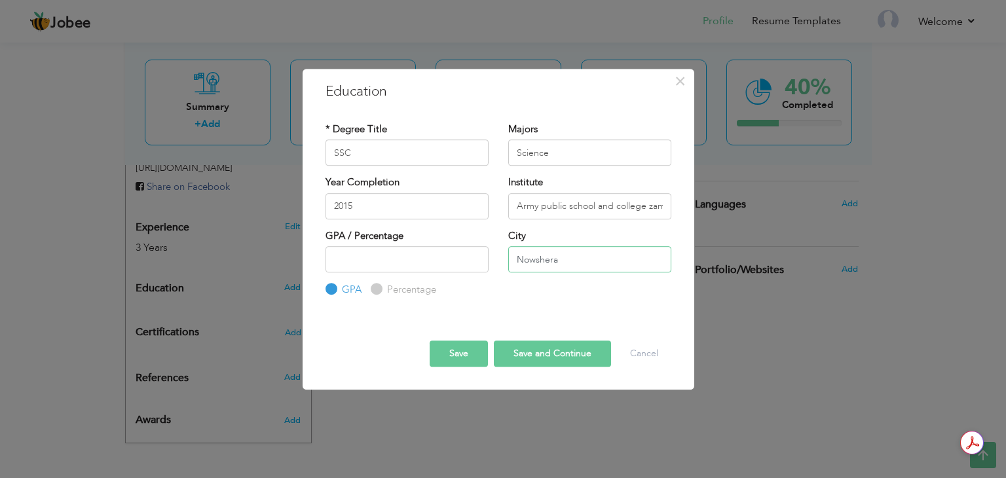
type input "Nowshera"
click at [534, 353] on button "Save and Continue" at bounding box center [552, 353] width 117 height 26
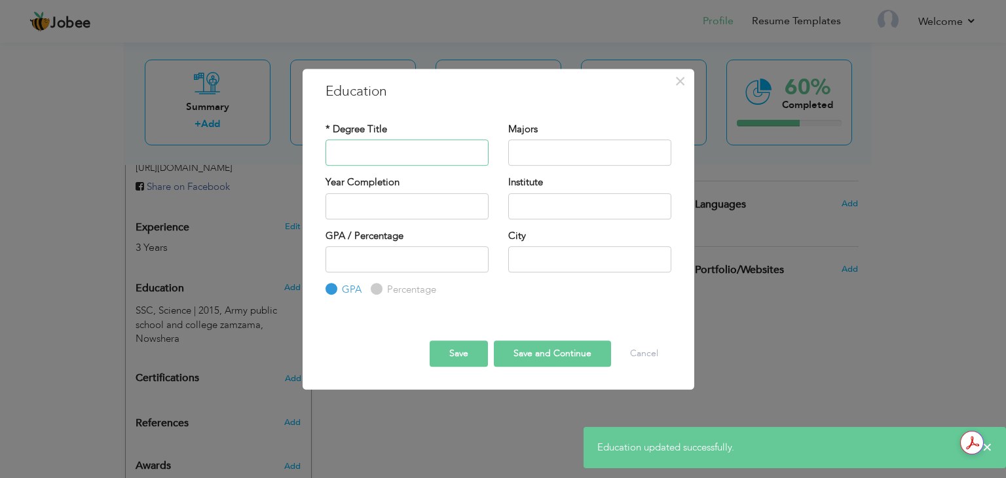
click at [371, 153] on input "text" at bounding box center [406, 152] width 163 height 26
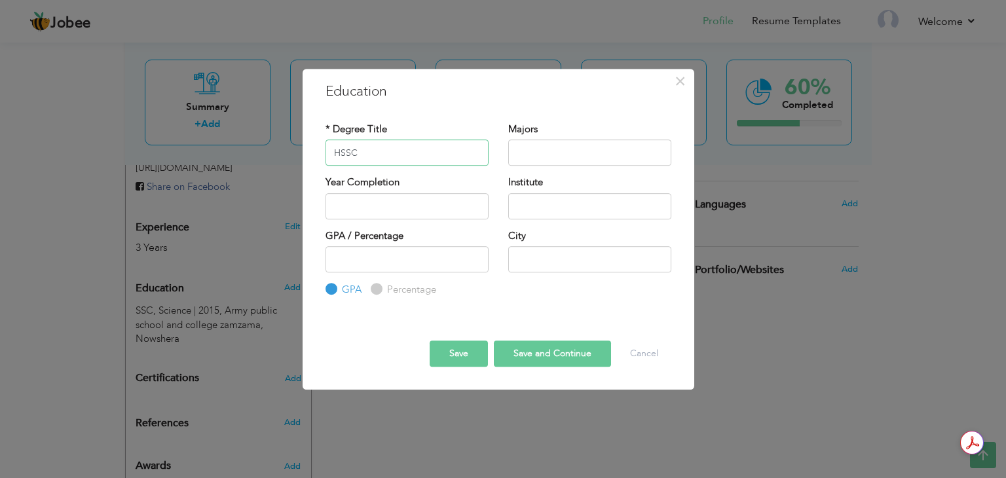
type input "HSSC"
click at [558, 154] on input "text" at bounding box center [589, 152] width 163 height 26
type input "A"
drag, startPoint x: 558, startPoint y: 149, endPoint x: 476, endPoint y: 164, distance: 83.2
click at [476, 164] on div "* Degree Title HSSC Majors Biology" at bounding box center [498, 148] width 365 height 53
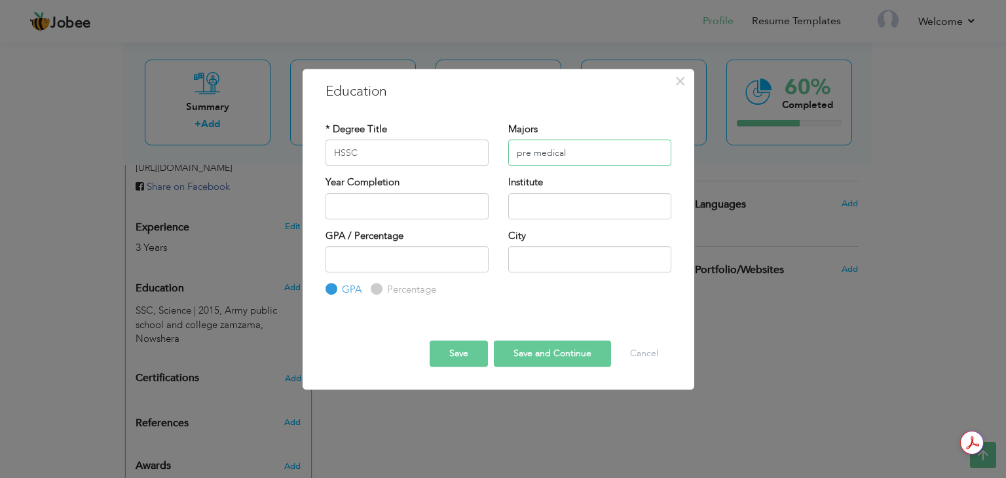
click at [521, 152] on input "pre medical" at bounding box center [589, 152] width 163 height 26
type input "Pre medical"
click at [385, 213] on input "text" at bounding box center [406, 206] width 163 height 26
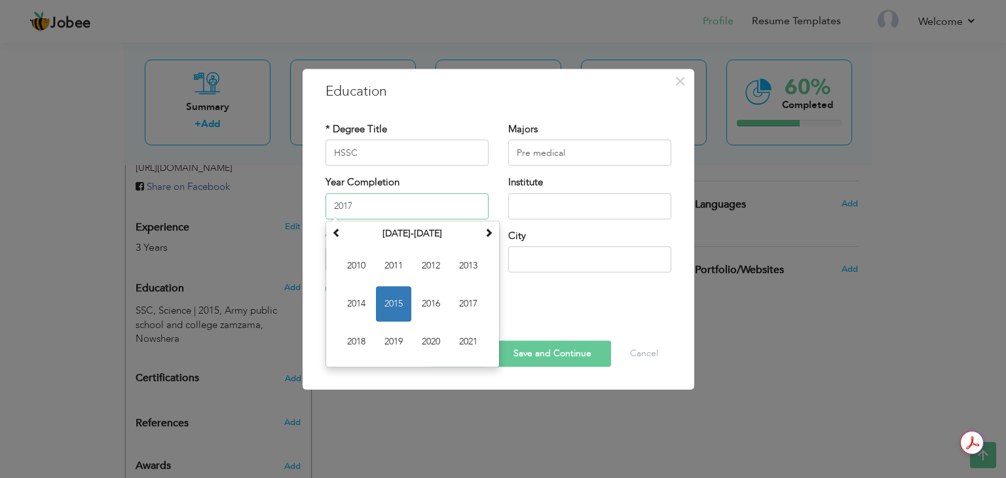
type input "2017"
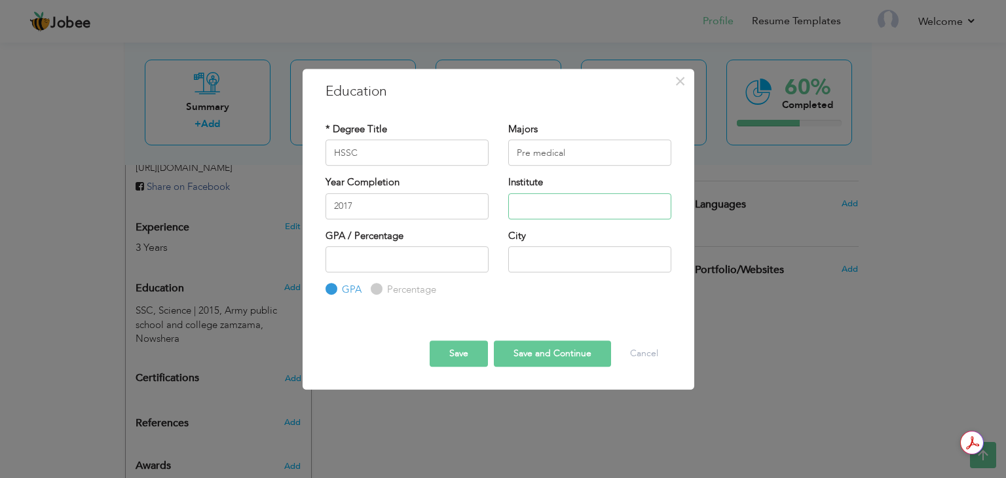
click at [562, 201] on input "text" at bounding box center [589, 206] width 163 height 26
click at [541, 208] on input "APSC& ZAMZAMA" at bounding box center [589, 206] width 163 height 26
click at [618, 207] on input "APSC & ZAMZAMA" at bounding box center [589, 206] width 163 height 26
type input "APSC & ZAMZAMA"
click at [527, 265] on input "text" at bounding box center [589, 259] width 163 height 26
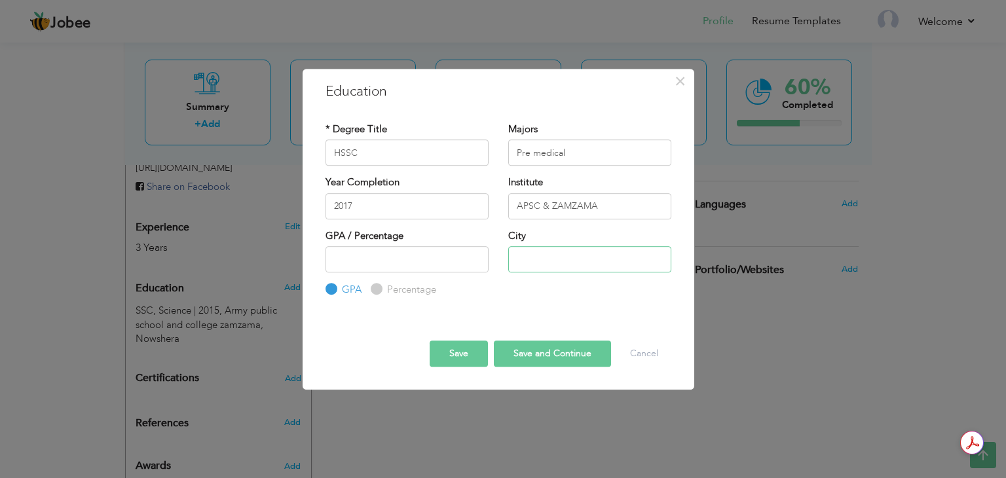
type input "n"
type input "Nowshera"
click at [526, 356] on button "Save and Continue" at bounding box center [552, 353] width 117 height 26
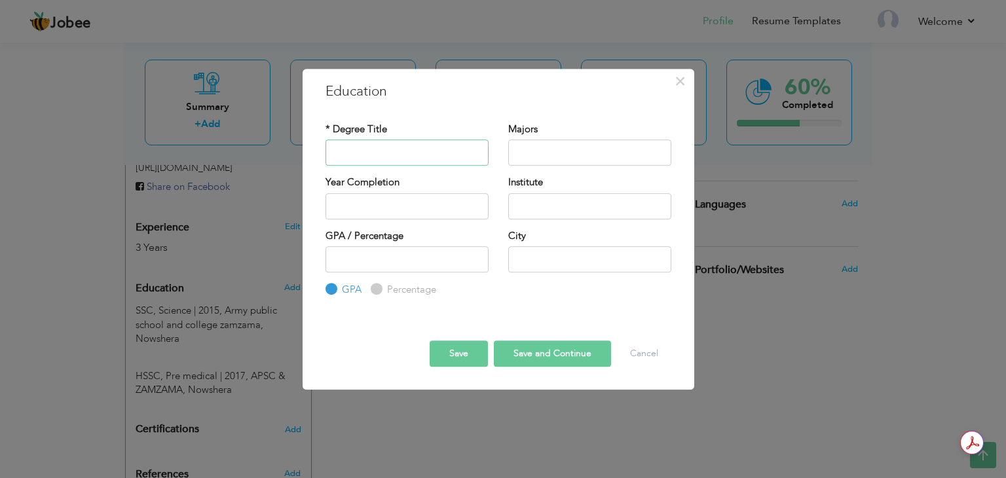
click at [367, 155] on input "text" at bounding box center [406, 152] width 163 height 26
type input "B.A"
click at [571, 151] on input "text" at bounding box center [589, 152] width 163 height 26
type input "e"
type input "English"
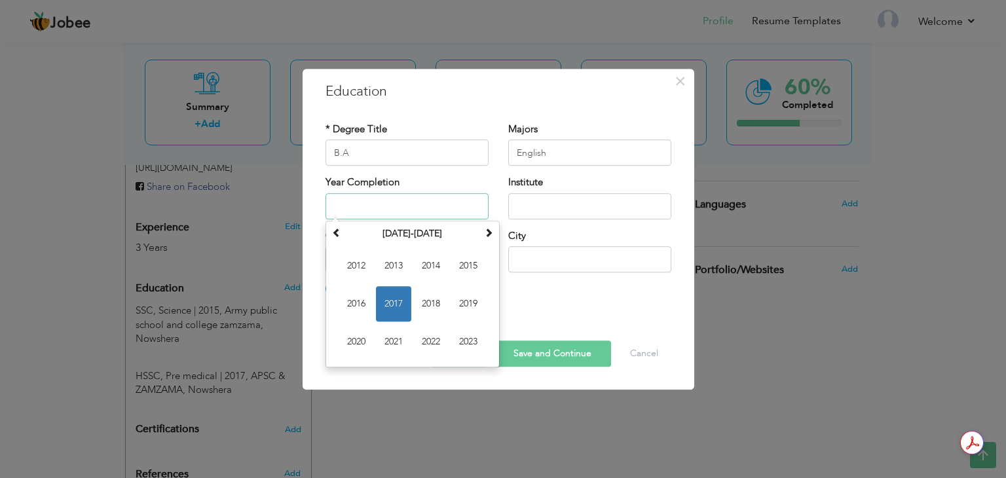
click at [367, 202] on input "text" at bounding box center [406, 206] width 163 height 26
type input "2019"
click at [530, 216] on input "text" at bounding box center [589, 206] width 163 height 26
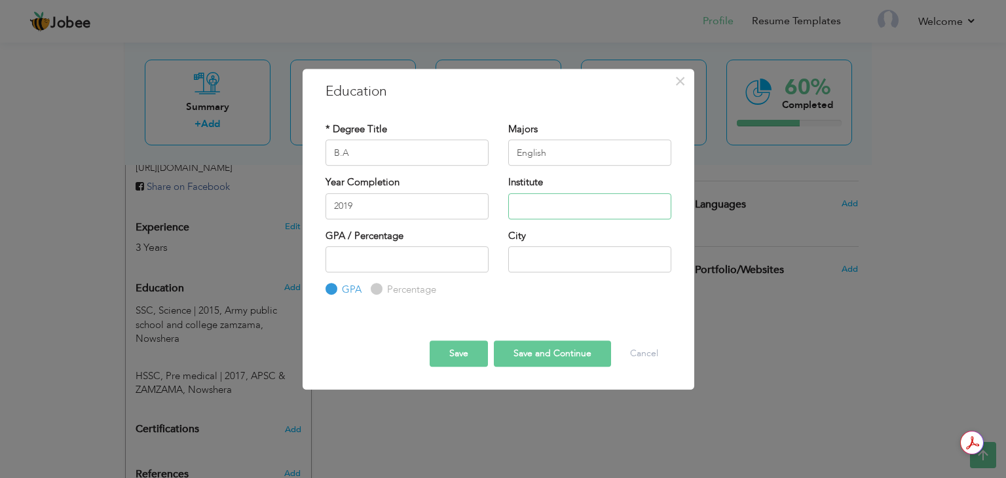
type input "a"
type input "AWKUM"
click at [529, 260] on input "text" at bounding box center [589, 259] width 163 height 26
type input "Mardan"
click at [517, 350] on button "Save and Continue" at bounding box center [552, 353] width 117 height 26
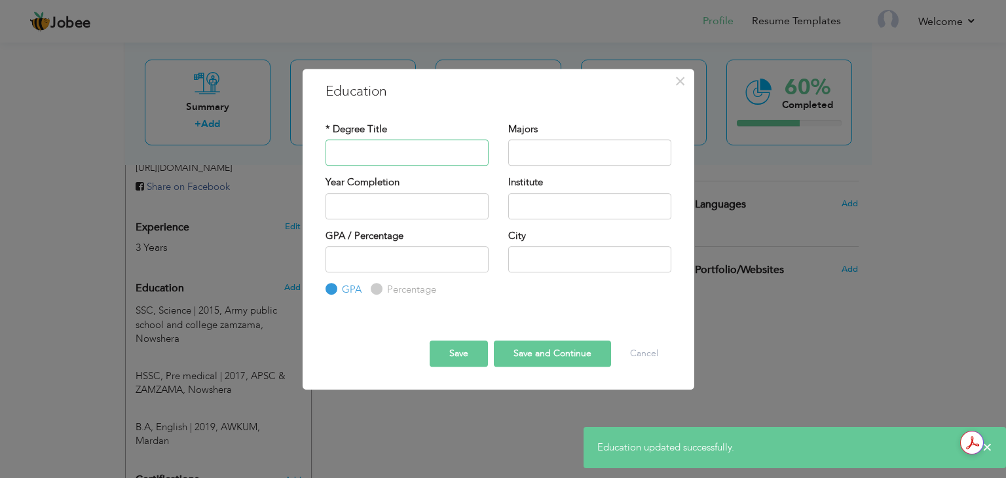
click at [384, 143] on input "text" at bounding box center [406, 152] width 163 height 26
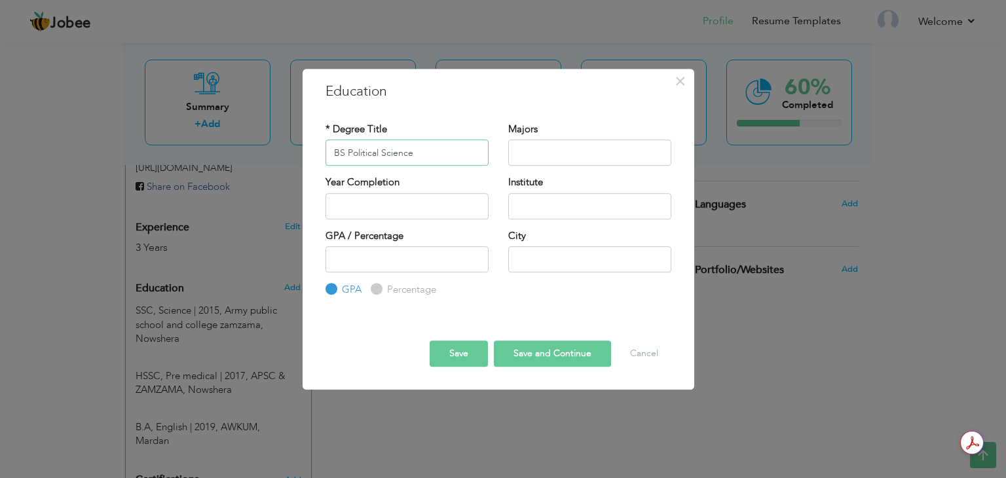
type input "BS Political Science"
click at [555, 136] on div "Majors" at bounding box center [589, 143] width 163 height 43
click at [555, 146] on input "text" at bounding box center [589, 152] width 163 height 26
drag, startPoint x: 433, startPoint y: 155, endPoint x: 347, endPoint y: 153, distance: 86.4
click at [347, 153] on input "BS Political Science" at bounding box center [406, 152] width 163 height 26
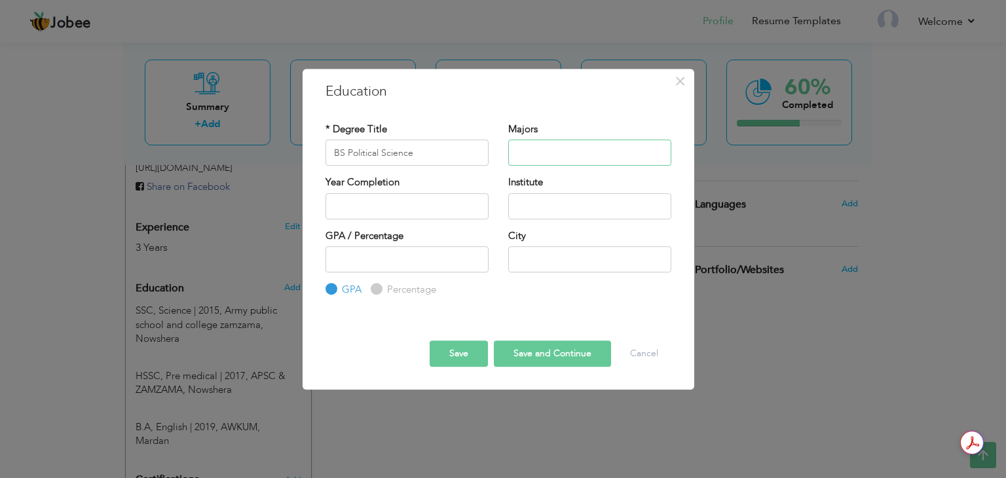
click at [549, 139] on input "text" at bounding box center [589, 152] width 163 height 26
paste input "Political Science"
type input "Political Science"
click at [550, 210] on input "text" at bounding box center [589, 206] width 163 height 26
click at [462, 207] on input "text" at bounding box center [406, 206] width 163 height 26
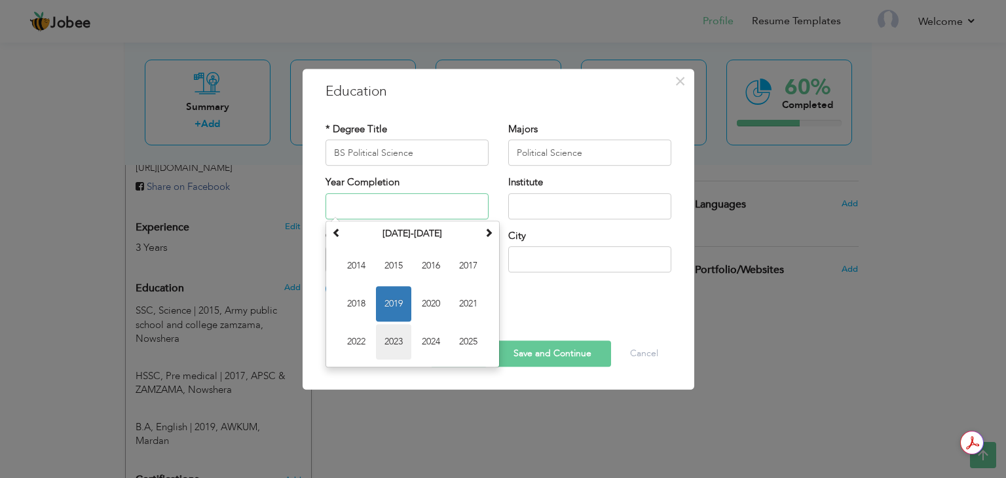
click at [393, 340] on span "2023" at bounding box center [393, 341] width 35 height 35
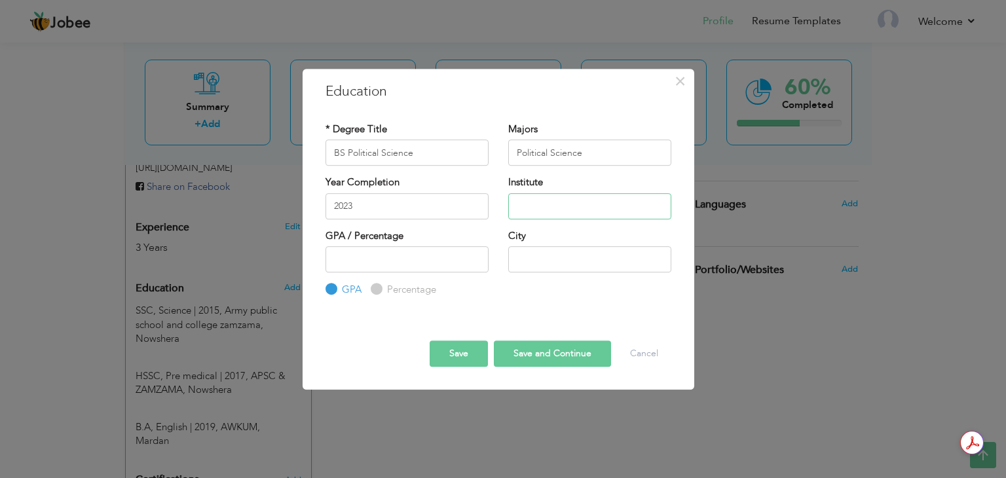
click at [542, 213] on input "text" at bounding box center [589, 206] width 163 height 26
click at [386, 203] on input "2023" at bounding box center [406, 206] width 163 height 26
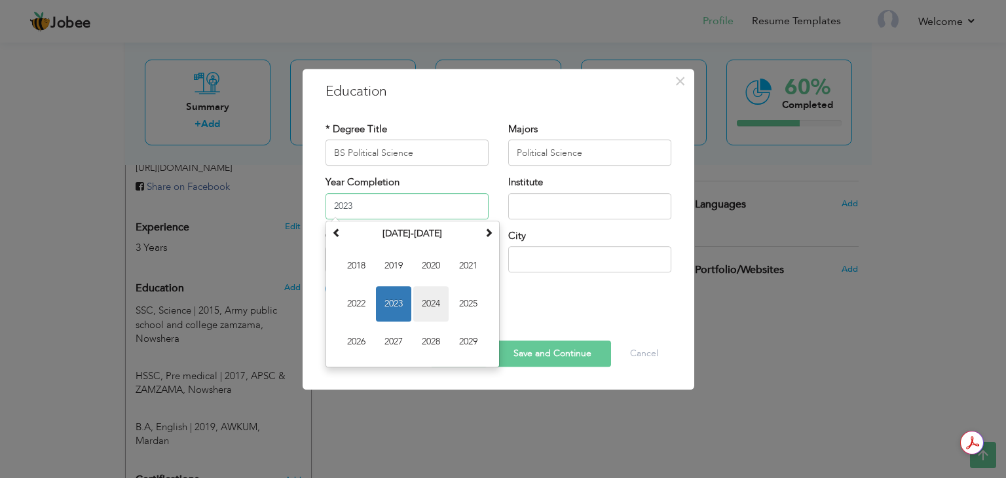
click at [422, 297] on span "2024" at bounding box center [430, 303] width 35 height 35
type input "2024"
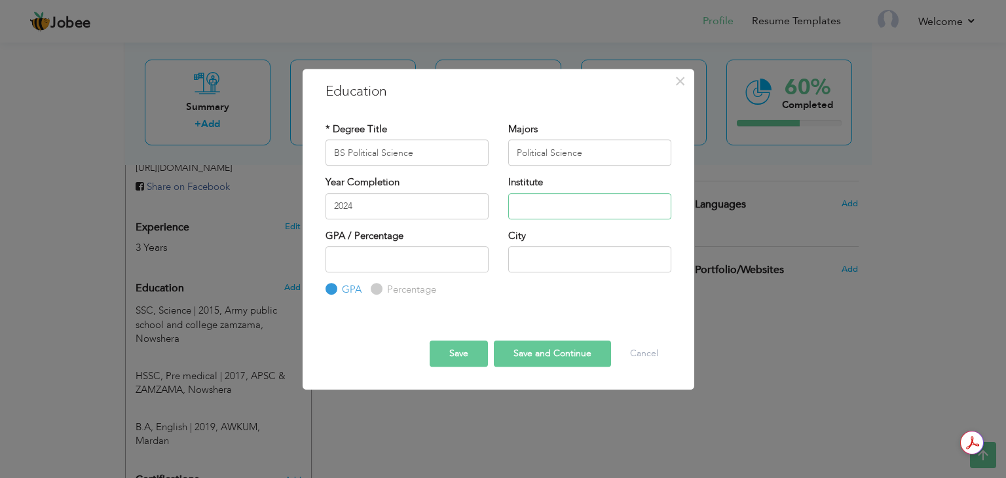
click at [532, 206] on input "text" at bounding box center [589, 206] width 163 height 26
type input "i"
type input "IIUI University Islamabad"
click at [562, 266] on input "text" at bounding box center [589, 259] width 163 height 26
type input "Islamabad"
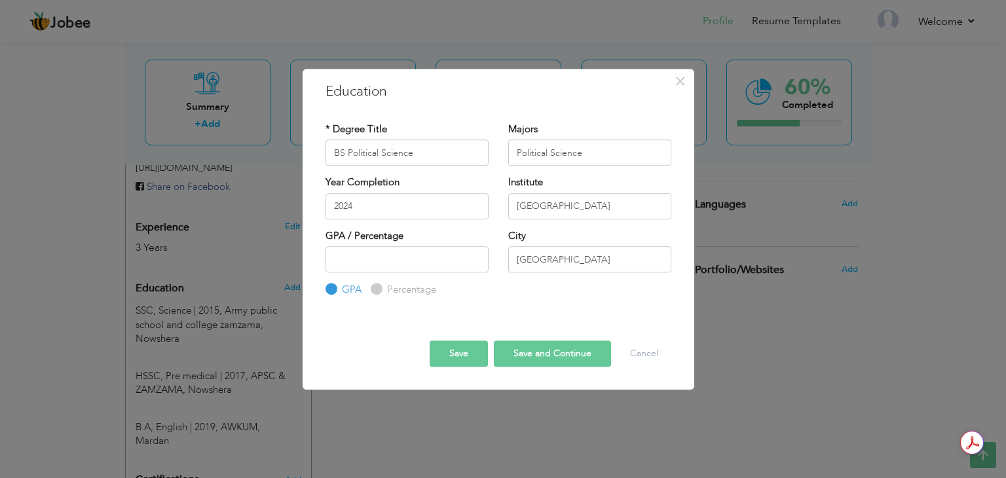
click at [555, 348] on button "Save and Continue" at bounding box center [552, 353] width 117 height 26
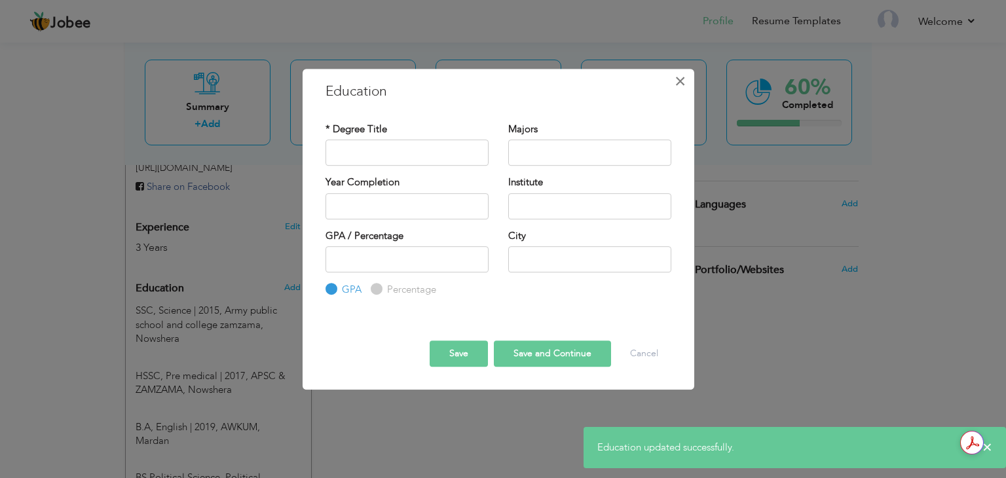
click at [681, 82] on span "×" at bounding box center [679, 81] width 11 height 24
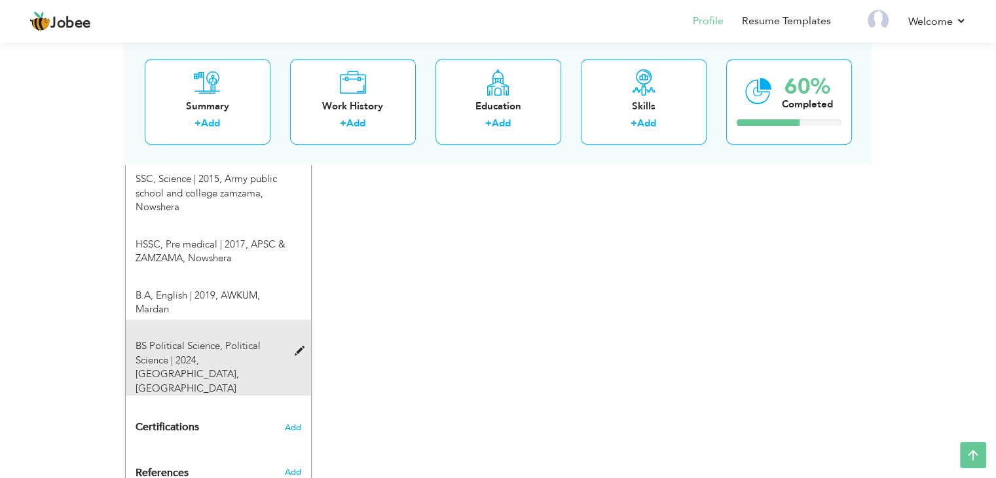
scroll to position [563, 0]
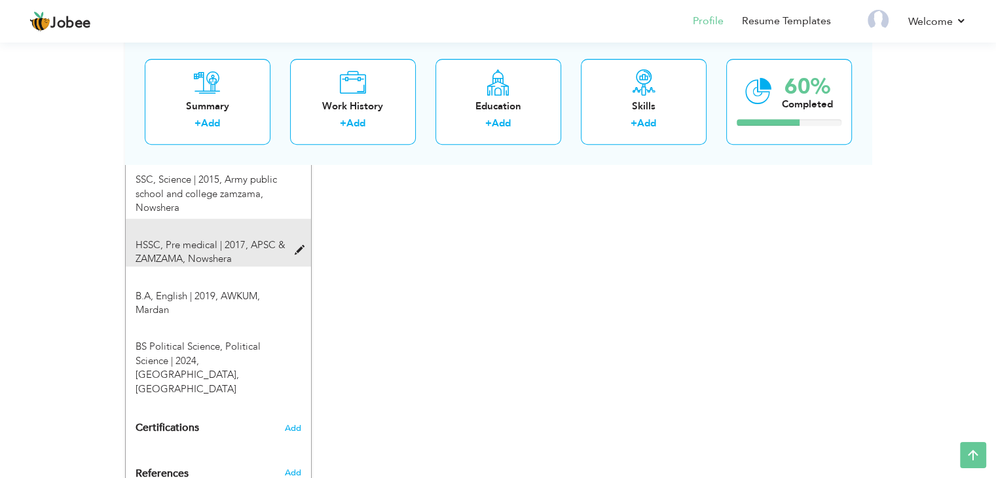
click at [297, 252] on span at bounding box center [302, 251] width 16 height 10
type input "HSSC"
type input "Pre medical"
type input "2017"
type input "APSC & ZAMZAMA"
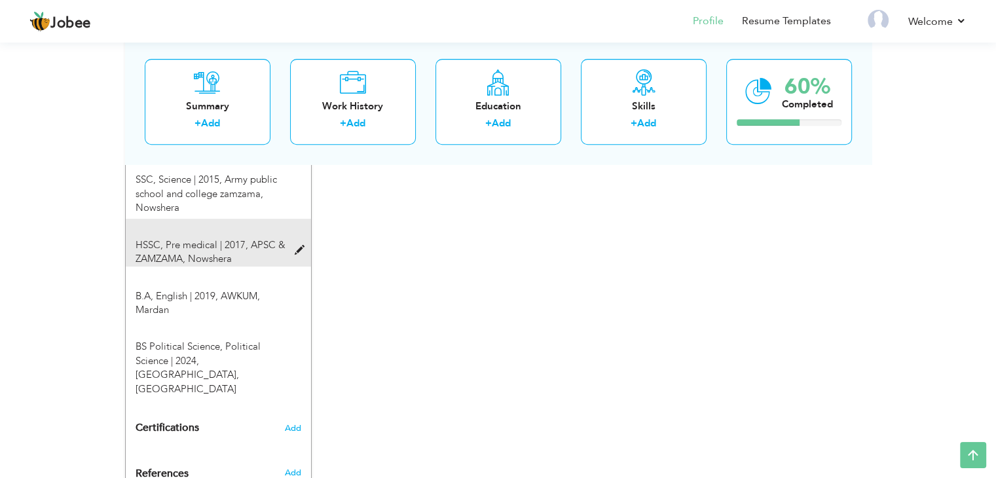
type input "Nowshera"
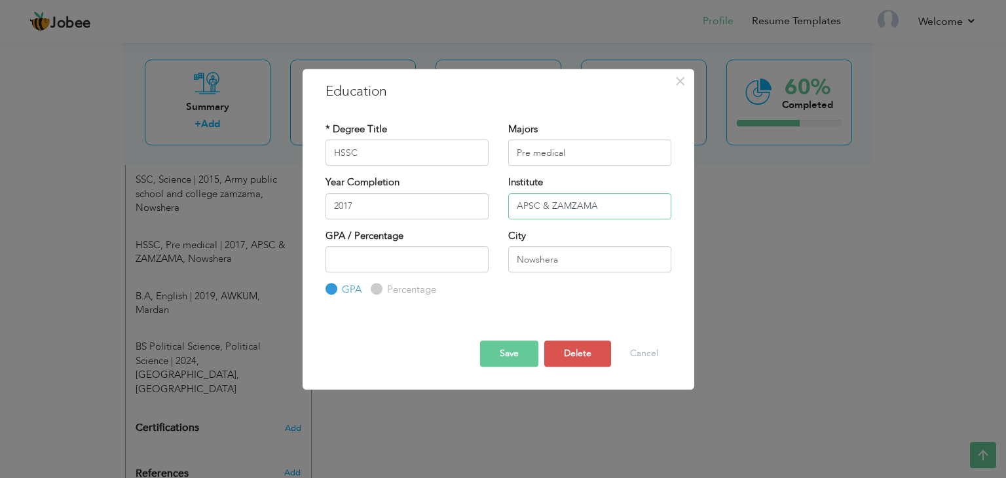
drag, startPoint x: 595, startPoint y: 208, endPoint x: 511, endPoint y: 204, distance: 84.6
click at [511, 204] on input "APSC & ZAMZAMA" at bounding box center [589, 206] width 163 height 26
type input "KMC"
click at [504, 354] on button "Save" at bounding box center [509, 353] width 58 height 26
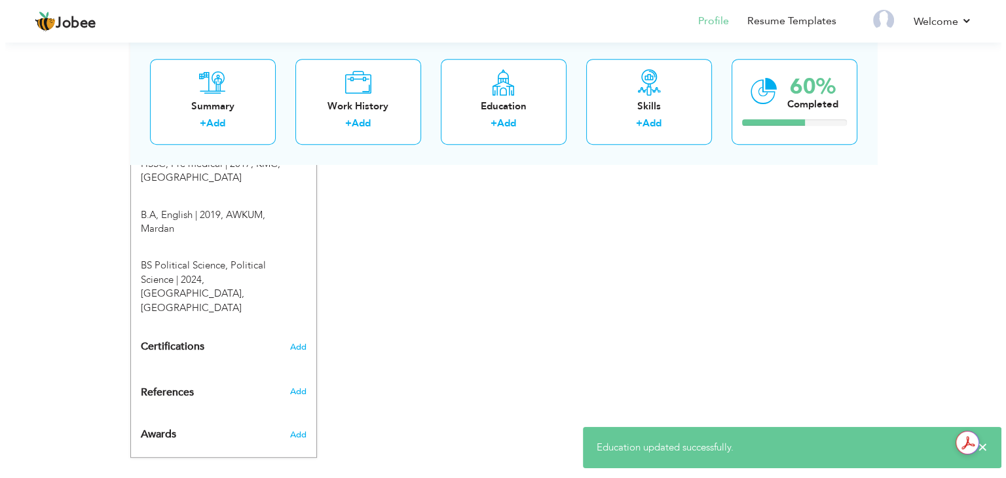
scroll to position [513, 0]
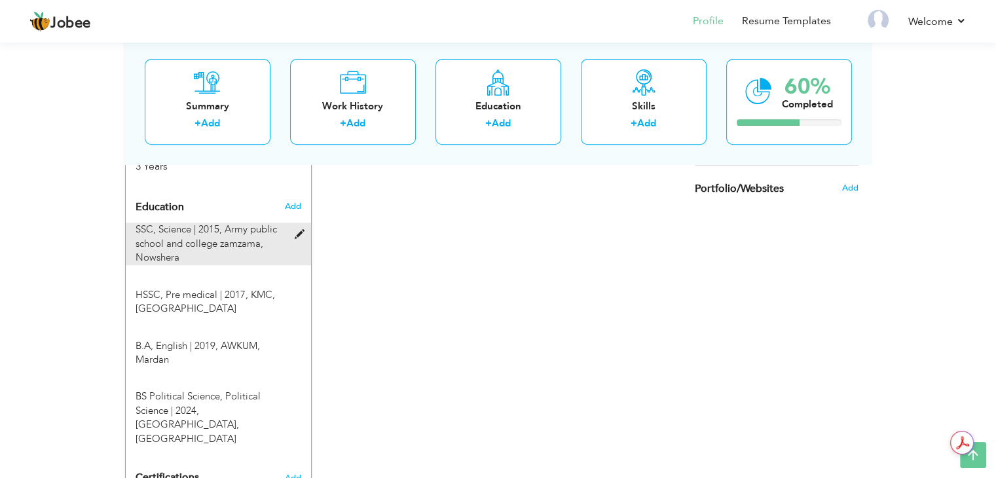
click at [300, 236] on span at bounding box center [302, 235] width 16 height 10
type input "SSC"
type input "Science"
type input "2015"
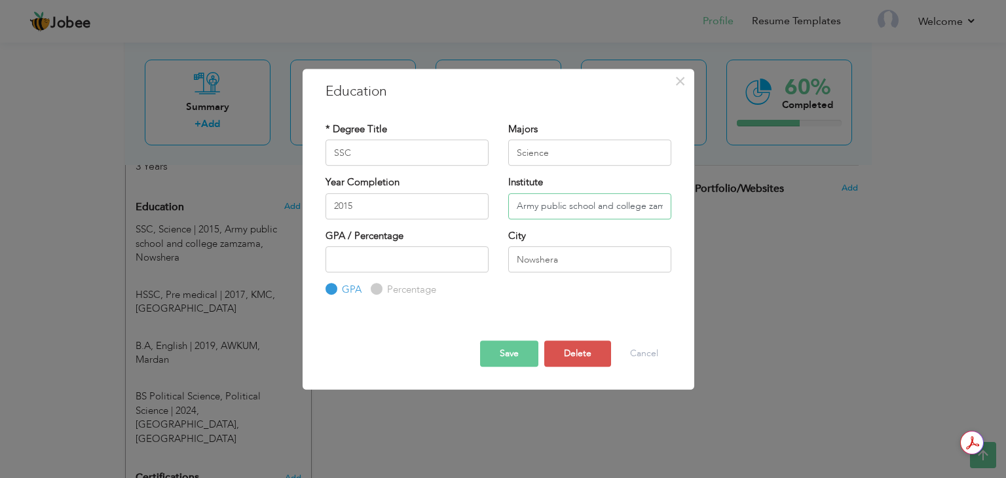
click at [584, 208] on input "Army public school and college zamzama" at bounding box center [589, 206] width 163 height 26
drag, startPoint x: 516, startPoint y: 202, endPoint x: 707, endPoint y: 208, distance: 191.3
click at [707, 208] on div "× Education * Degree Title SSC Majors Science Year Completion 2015" at bounding box center [503, 239] width 1006 height 478
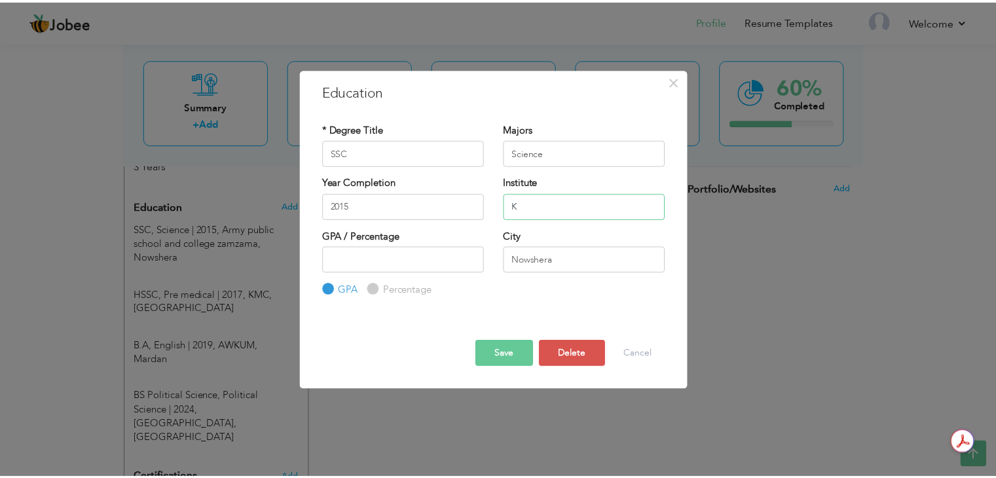
scroll to position [0, 0]
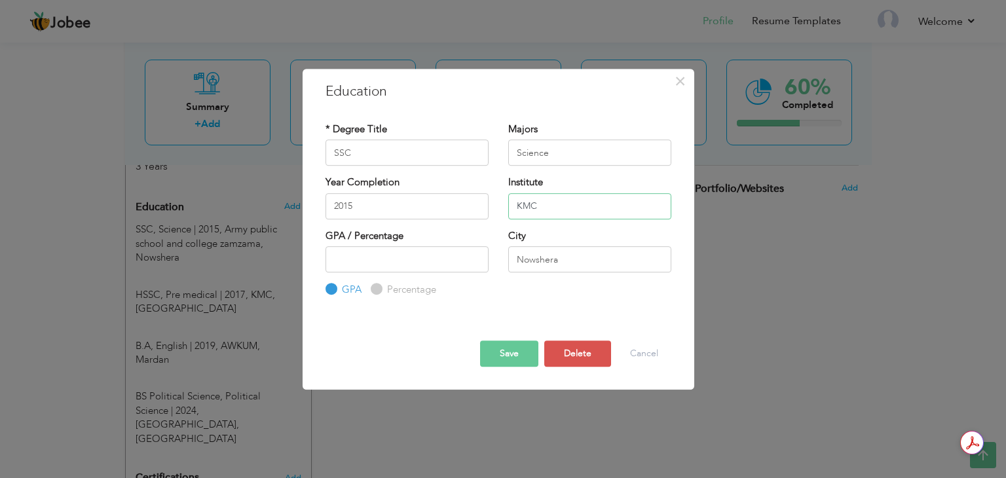
type input "KMC"
click at [521, 354] on button "Save" at bounding box center [509, 353] width 58 height 26
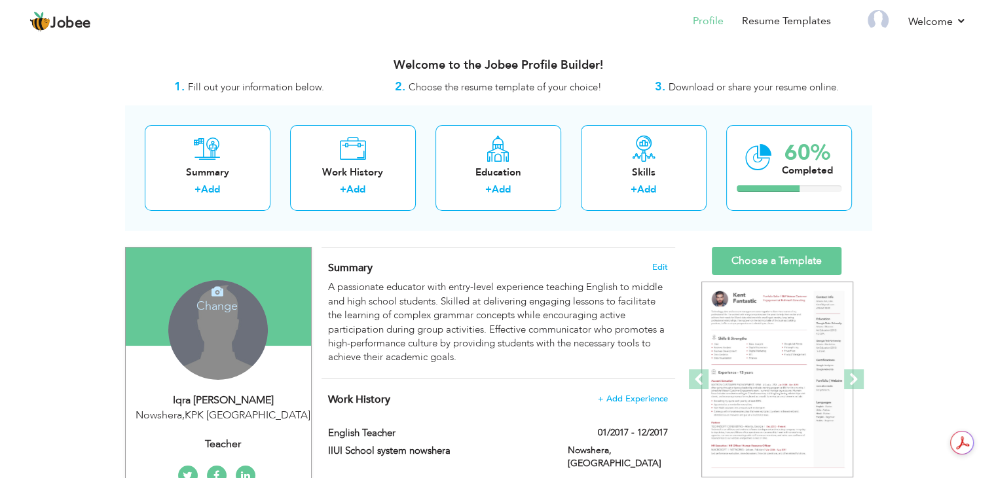
click at [235, 333] on div "Change Remove" at bounding box center [218, 330] width 100 height 100
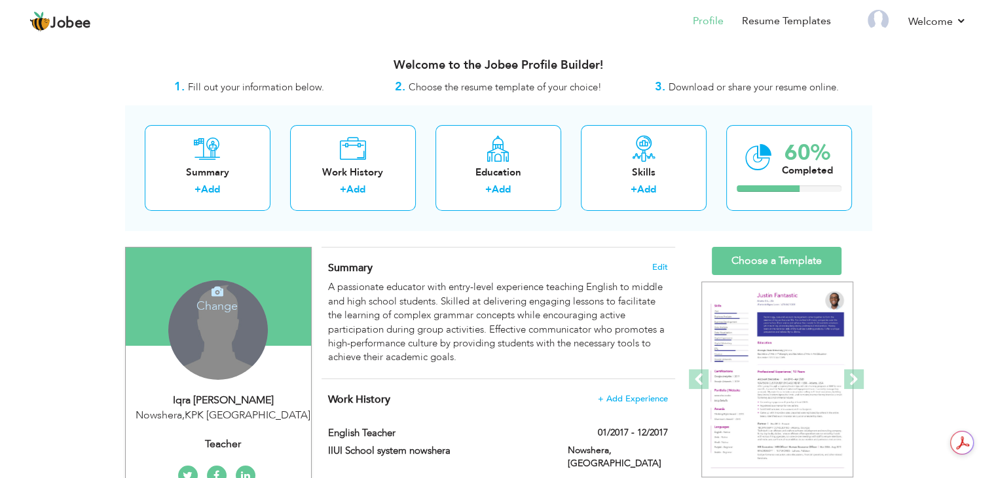
click at [215, 297] on h4 "Change" at bounding box center [217, 297] width 94 height 31
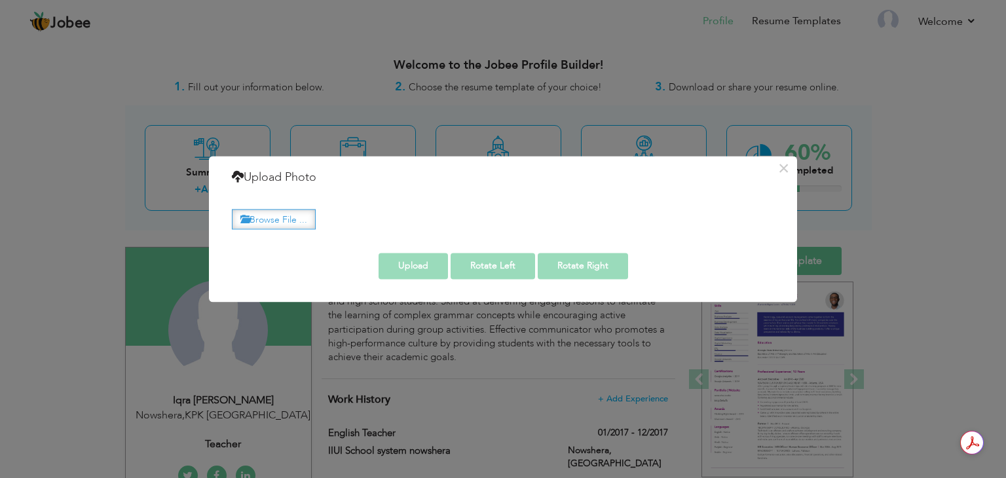
click at [278, 217] on label "Browse File ..." at bounding box center [274, 219] width 84 height 20
click at [0, 0] on input "Browse File ..." at bounding box center [0, 0] width 0 height 0
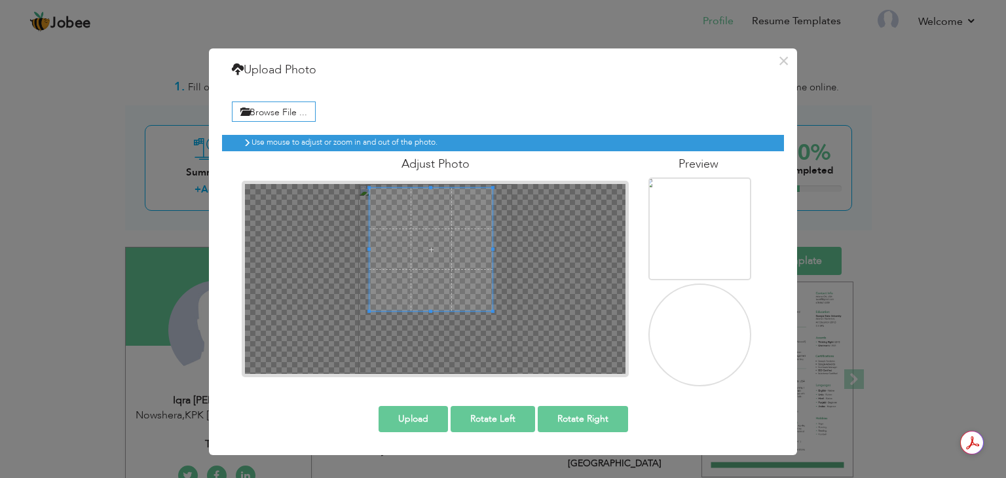
click at [420, 219] on span at bounding box center [430, 249] width 123 height 123
click at [416, 413] on button "Upload" at bounding box center [412, 419] width 69 height 26
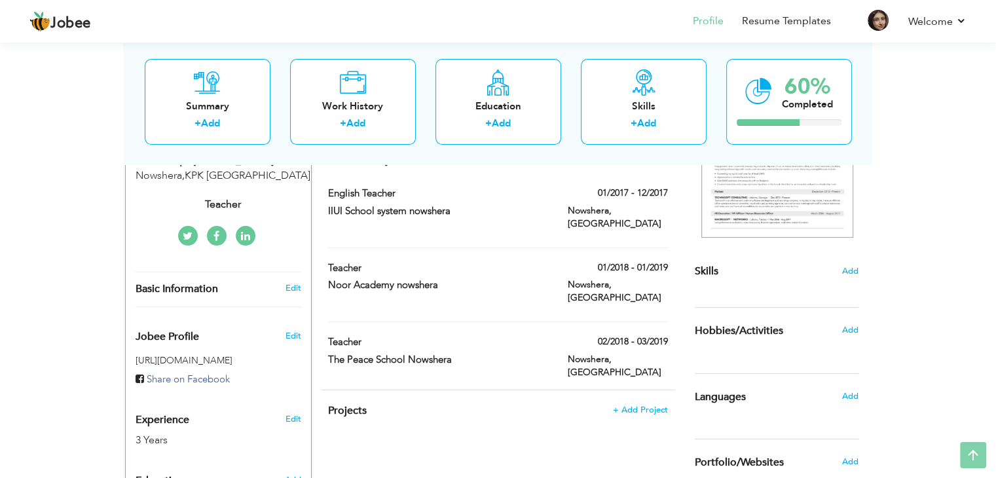
scroll to position [262, 0]
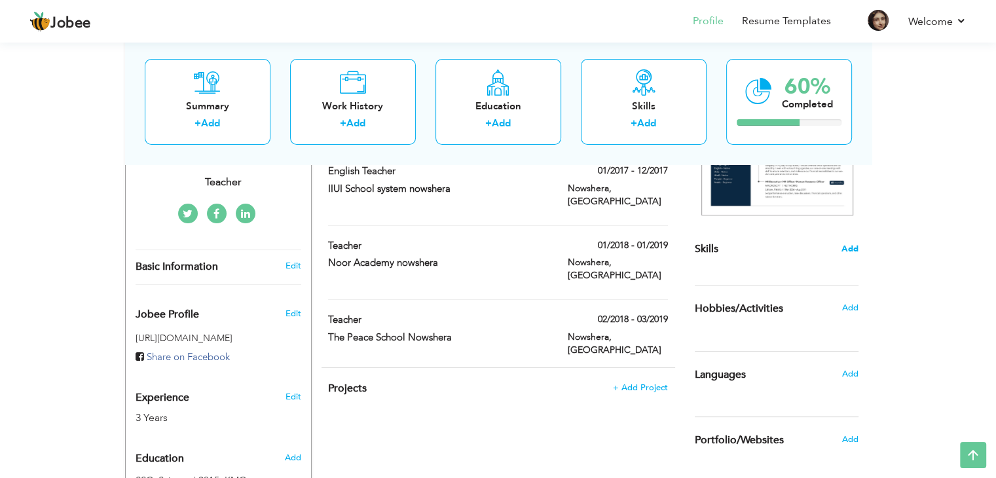
click at [847, 249] on span "Add" at bounding box center [849, 249] width 17 height 12
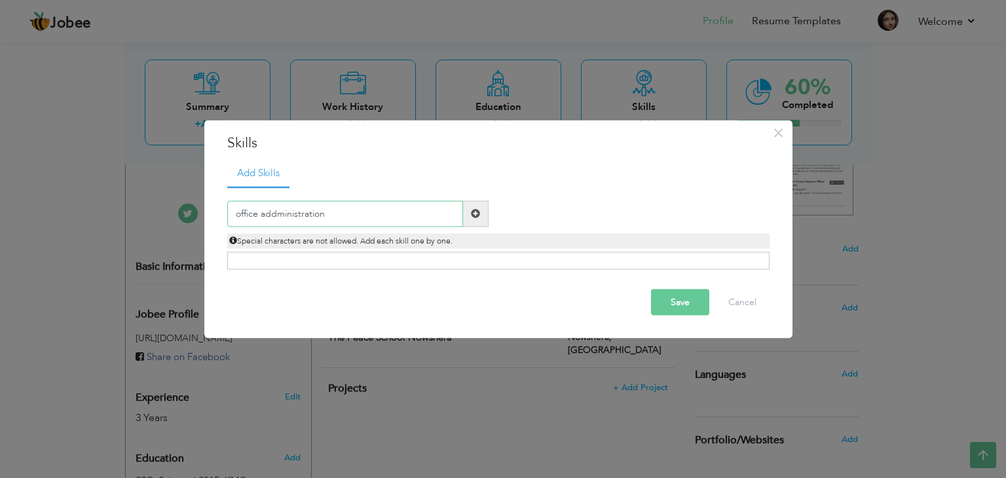
drag, startPoint x: 326, startPoint y: 213, endPoint x: 267, endPoint y: 210, distance: 59.0
click at [267, 210] on input "office addministration" at bounding box center [345, 213] width 236 height 26
type input "office automation"
click at [477, 210] on span at bounding box center [475, 213] width 9 height 9
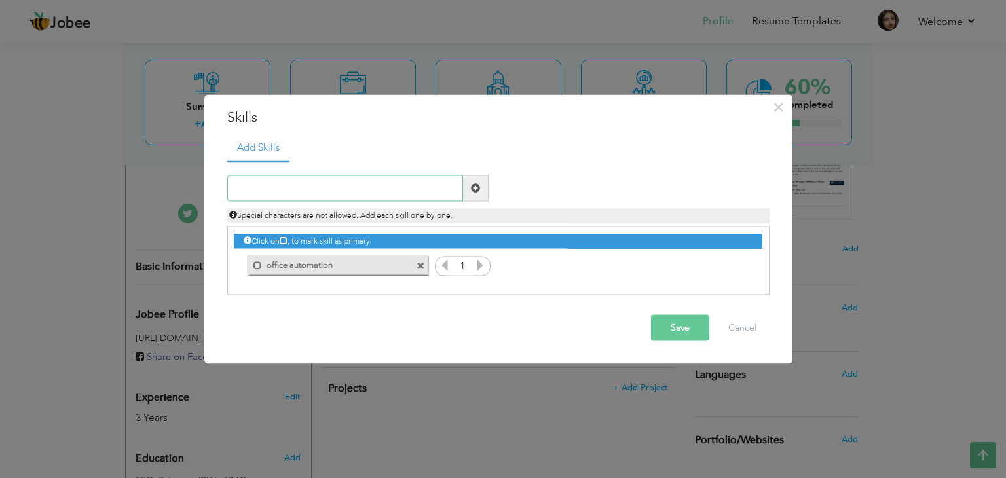
click at [325, 188] on input "text" at bounding box center [345, 188] width 236 height 26
type input "Hardware & software Installation"
click at [476, 183] on span at bounding box center [475, 187] width 9 height 9
click at [325, 192] on input "text" at bounding box center [345, 188] width 236 height 26
type input "Communication skills"
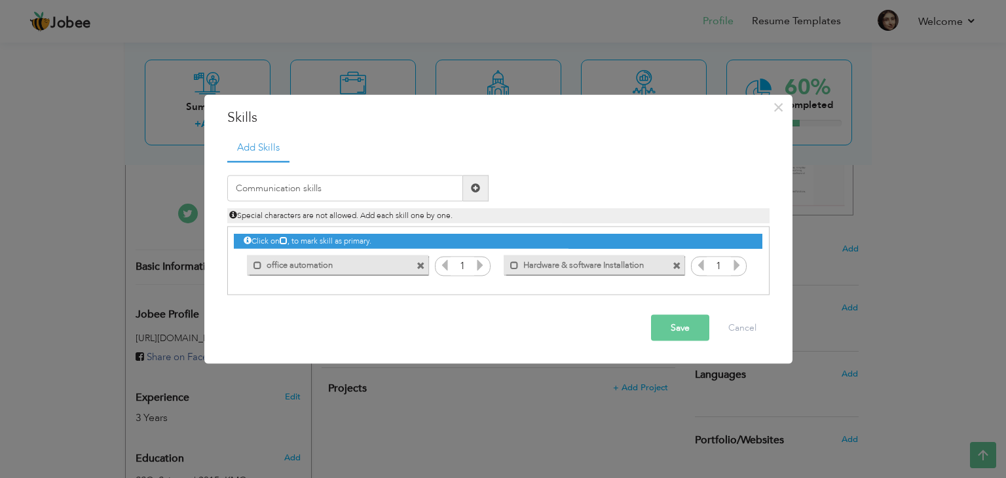
click at [471, 191] on span at bounding box center [475, 187] width 9 height 9
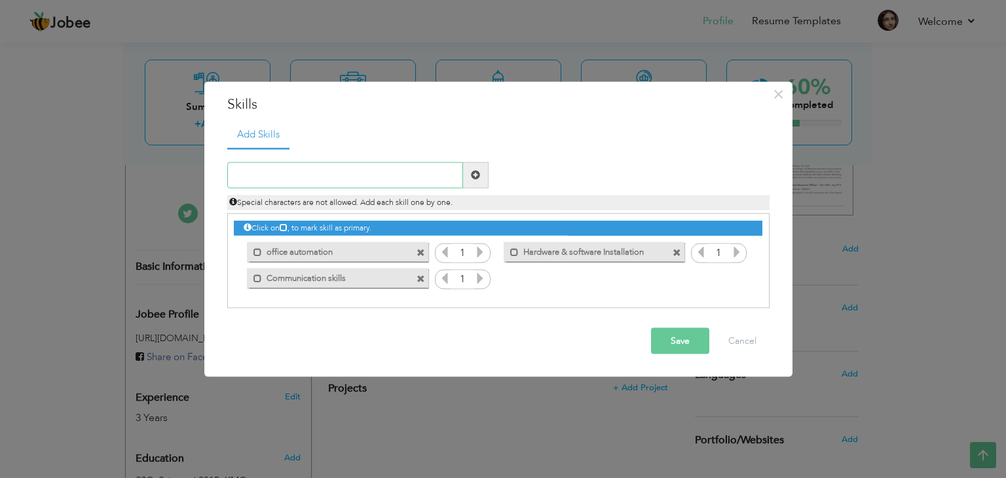
click at [312, 178] on input "text" at bounding box center [345, 175] width 236 height 26
drag, startPoint x: 338, startPoint y: 94, endPoint x: 352, endPoint y: 121, distance: 30.5
click at [244, 94] on div "× Skills Add Skills" at bounding box center [498, 229] width 588 height 295
drag, startPoint x: 583, startPoint y: 128, endPoint x: 521, endPoint y: 94, distance: 70.6
click at [521, 94] on div "× Skills Add Skills" at bounding box center [498, 229] width 588 height 295
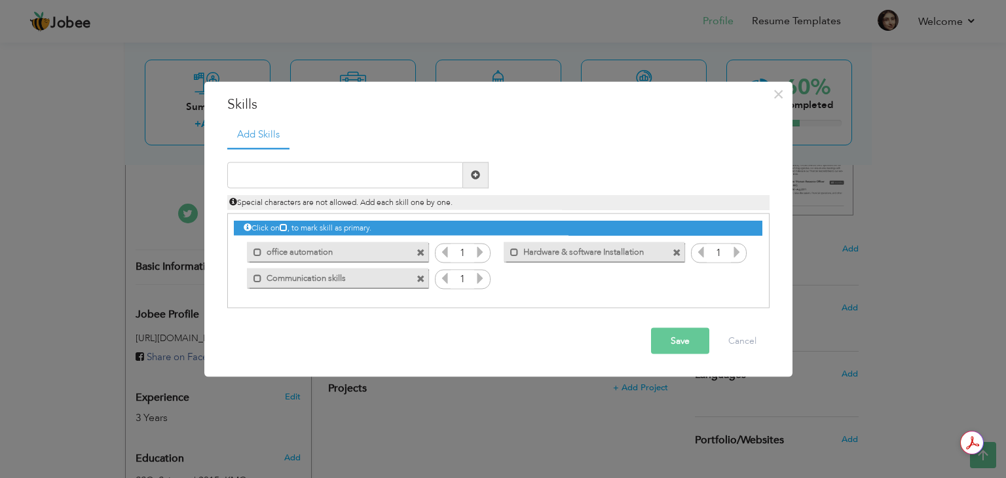
click at [667, 344] on button "Save" at bounding box center [680, 340] width 58 height 26
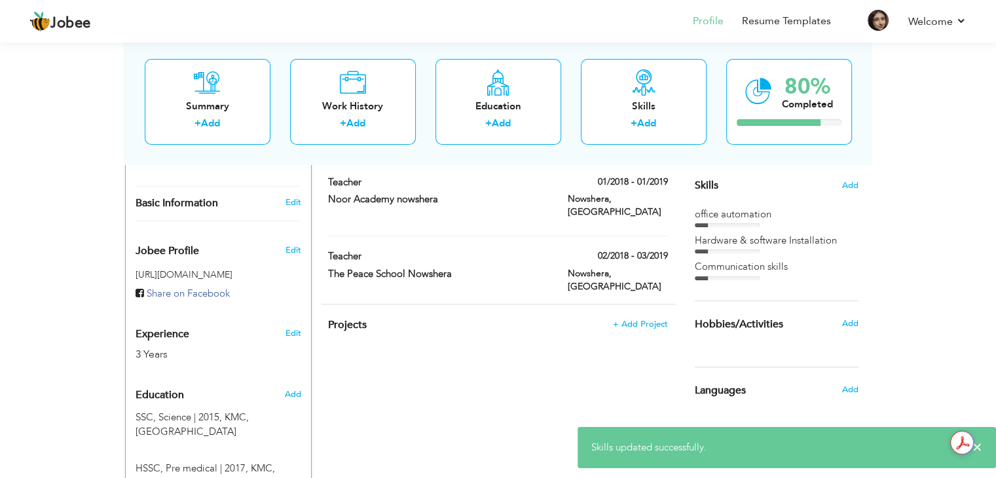
scroll to position [327, 0]
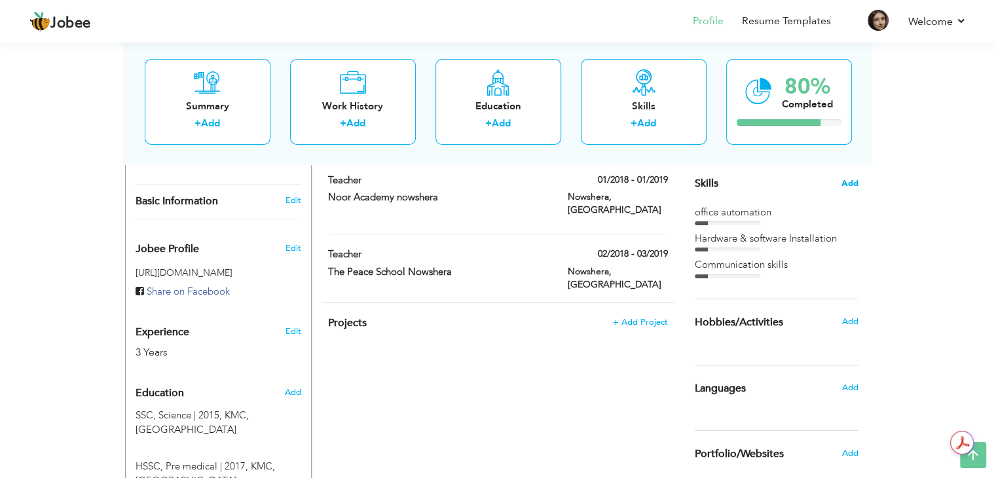
click at [852, 185] on span "Add" at bounding box center [849, 183] width 17 height 12
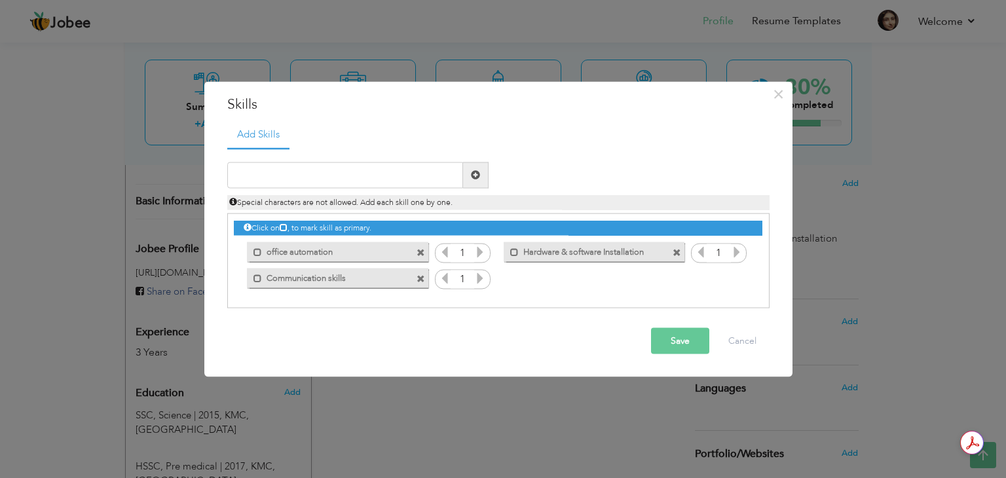
click at [482, 255] on icon at bounding box center [480, 252] width 12 height 12
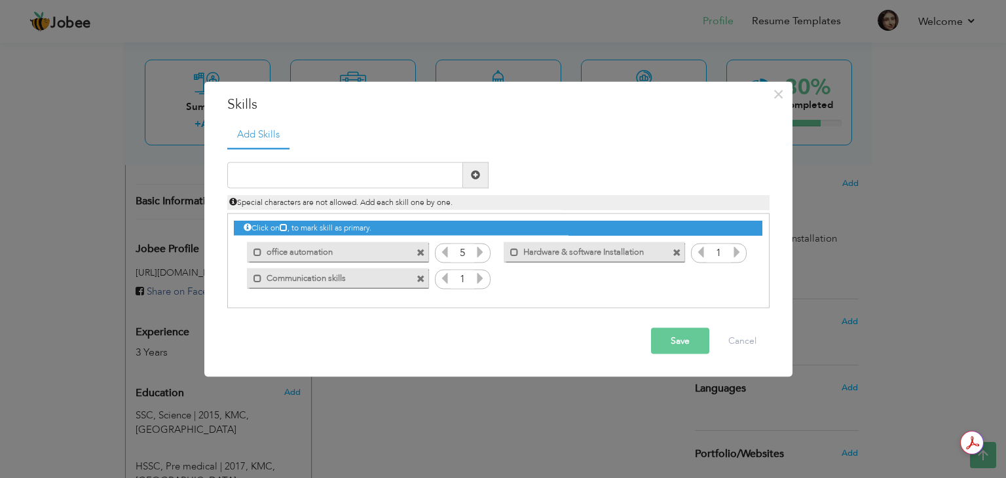
click at [482, 255] on icon at bounding box center [480, 252] width 12 height 12
click at [480, 278] on icon at bounding box center [480, 278] width 12 height 12
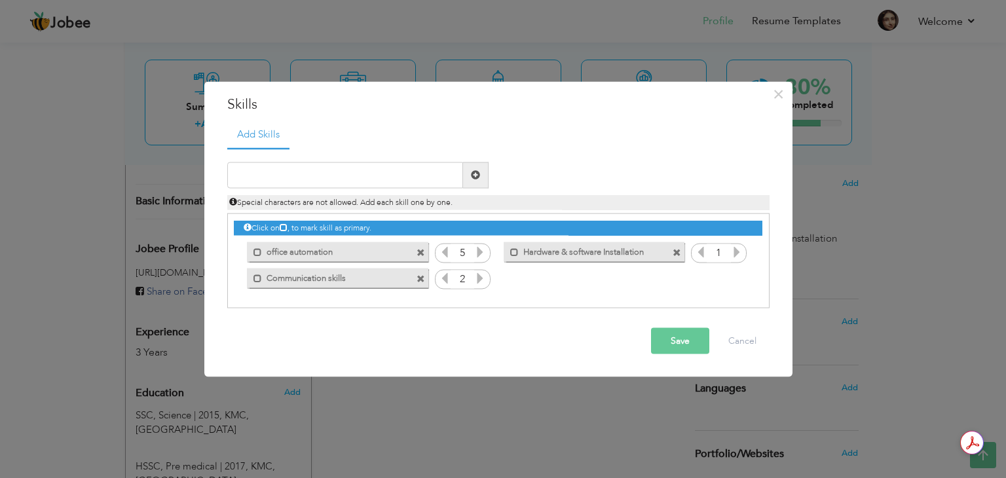
click at [480, 278] on icon at bounding box center [480, 278] width 12 height 12
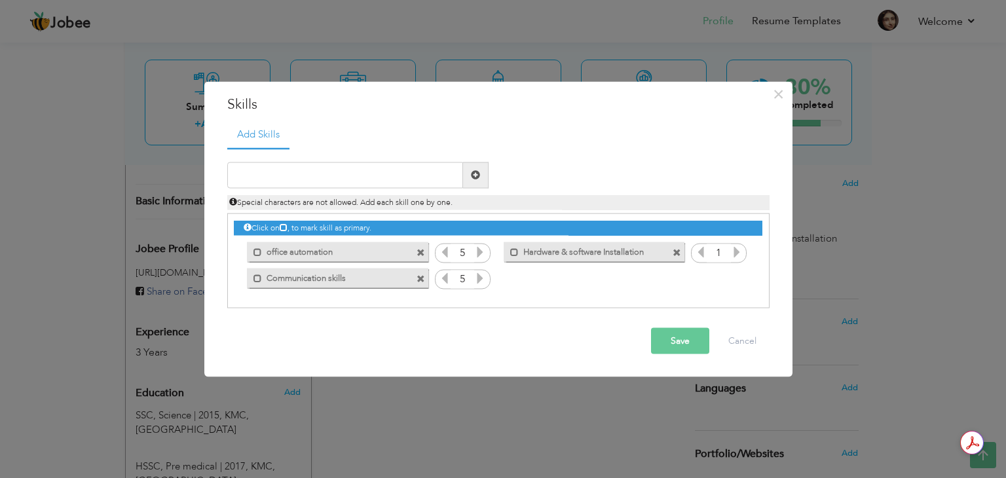
click at [735, 255] on icon at bounding box center [737, 252] width 12 height 12
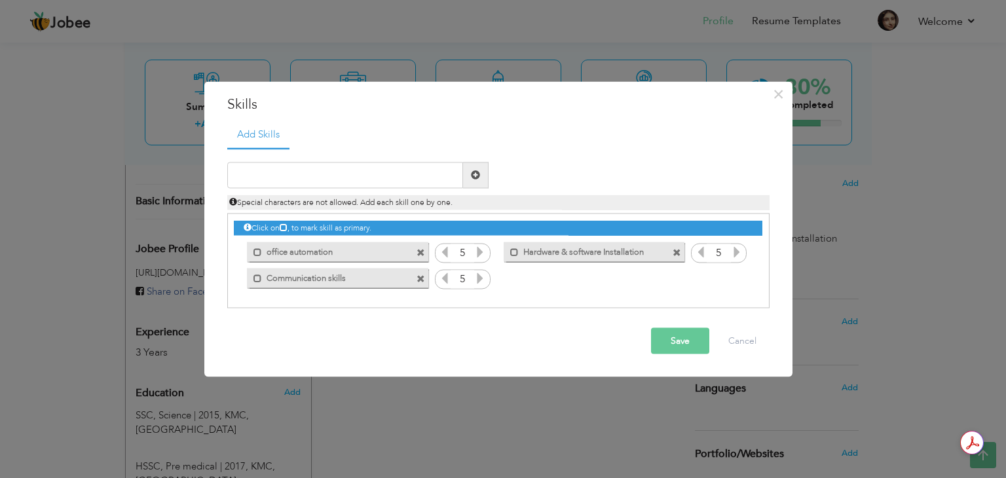
click at [735, 255] on icon at bounding box center [737, 252] width 12 height 12
click at [405, 176] on input "text" at bounding box center [345, 175] width 236 height 26
type input "Work under pressure"
click at [477, 175] on span at bounding box center [475, 174] width 9 height 9
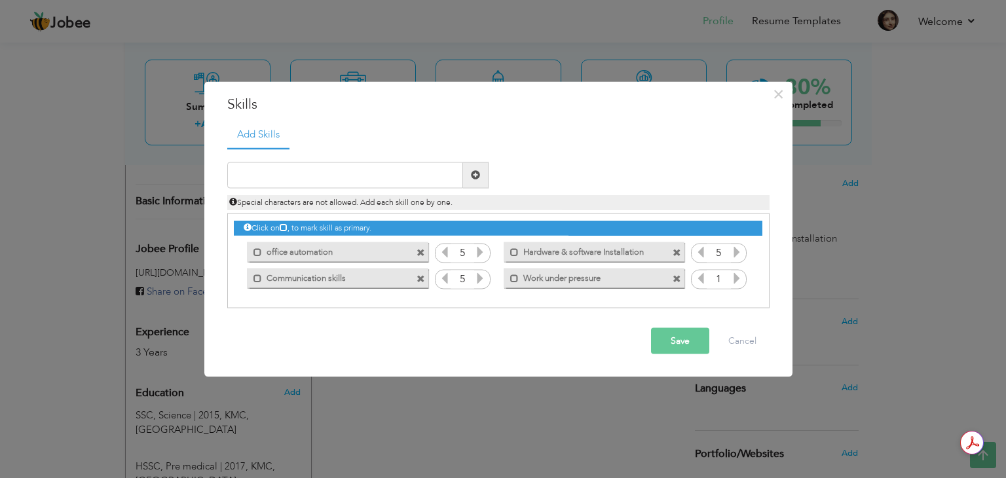
click at [736, 284] on icon at bounding box center [737, 278] width 12 height 12
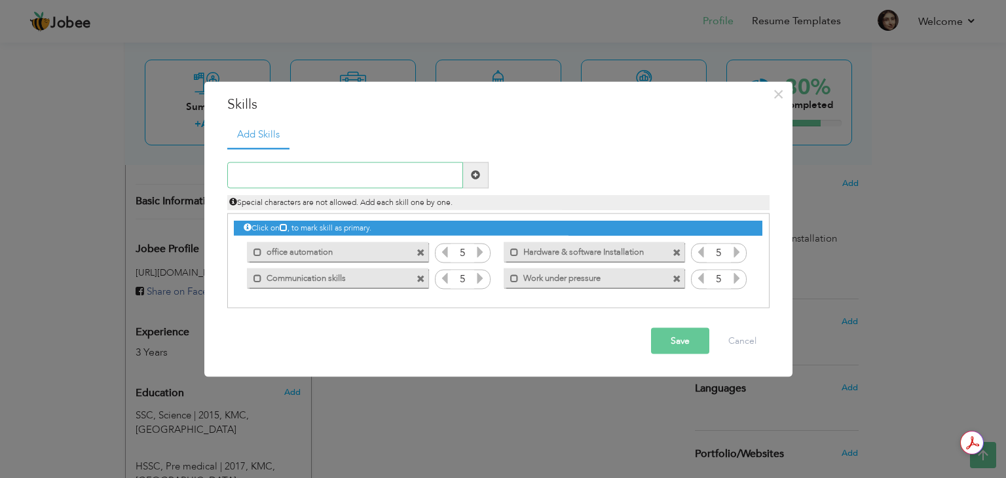
click at [293, 162] on input "text" at bounding box center [345, 175] width 236 height 26
click at [669, 344] on button "Save" at bounding box center [680, 340] width 58 height 26
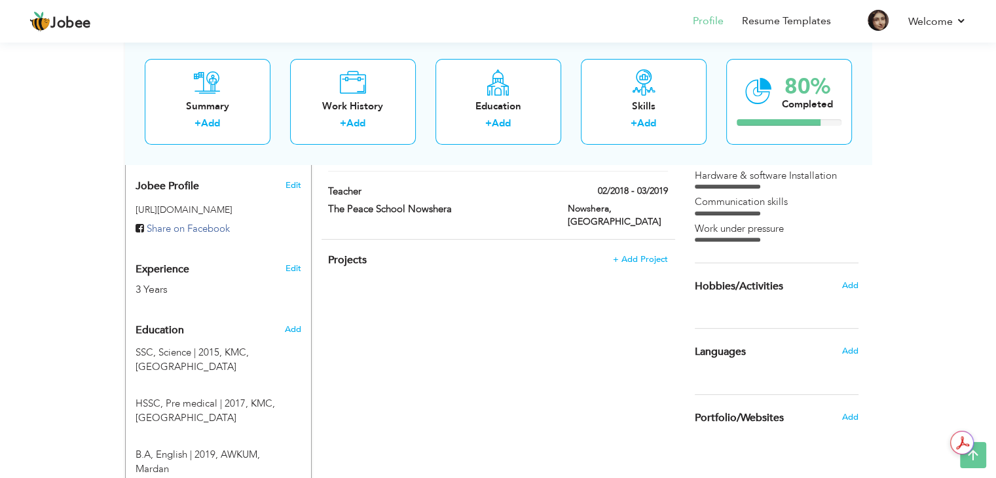
scroll to position [393, 0]
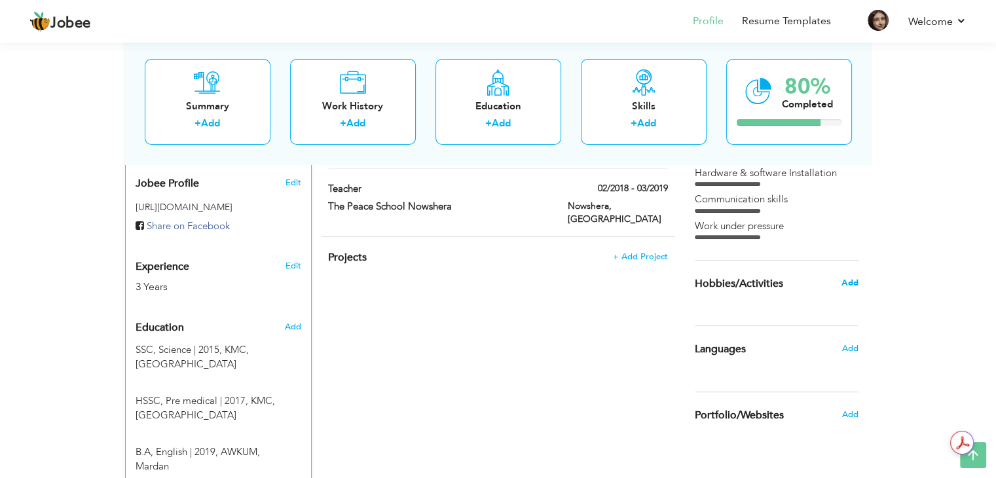
click at [847, 284] on span "Add" at bounding box center [849, 283] width 17 height 12
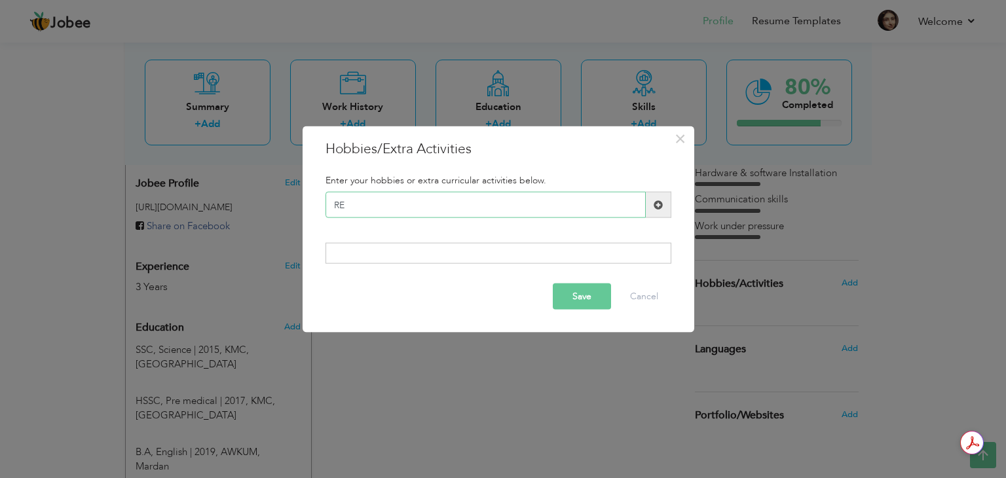
type input "R"
type input "r"
type input "Reading"
click at [423, 257] on div at bounding box center [498, 252] width 346 height 21
click at [424, 253] on div at bounding box center [498, 252] width 346 height 21
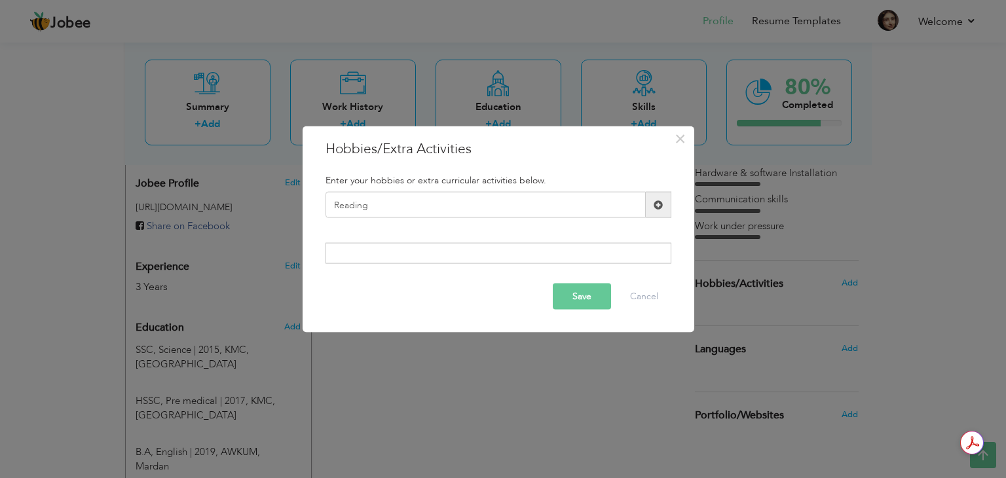
click at [656, 206] on span at bounding box center [657, 204] width 9 height 9
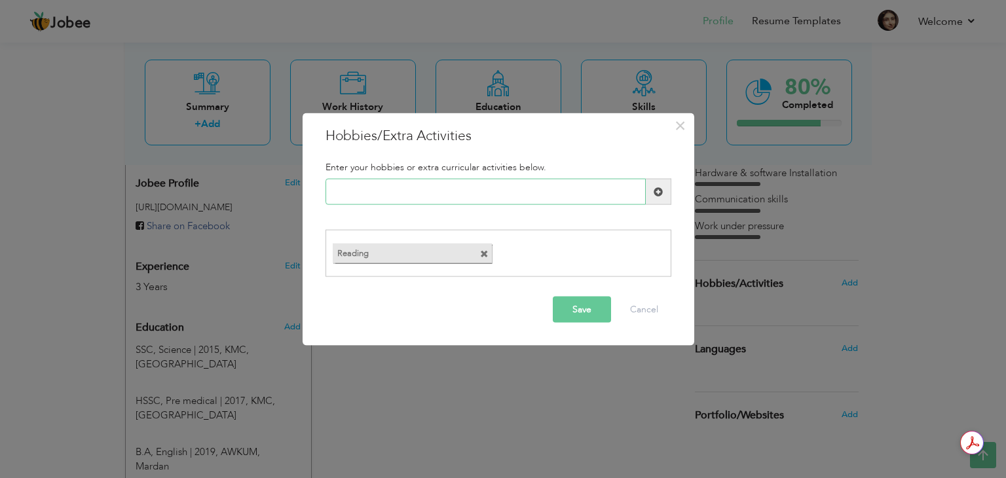
click at [377, 197] on input "text" at bounding box center [485, 192] width 320 height 26
type input "writing"
click at [653, 191] on span at bounding box center [657, 191] width 9 height 9
click at [477, 195] on input "text" at bounding box center [485, 192] width 320 height 26
type input "g"
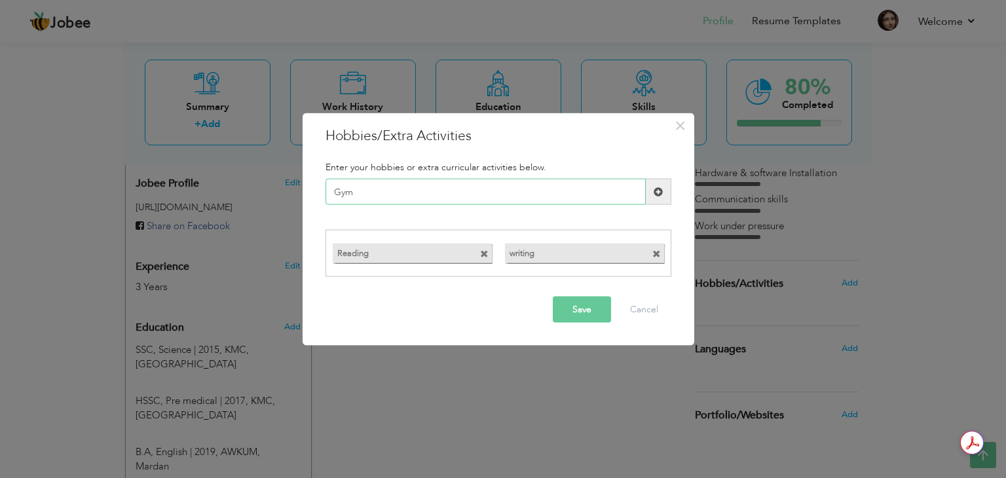
type input "Gym"
click at [663, 194] on span at bounding box center [659, 192] width 26 height 26
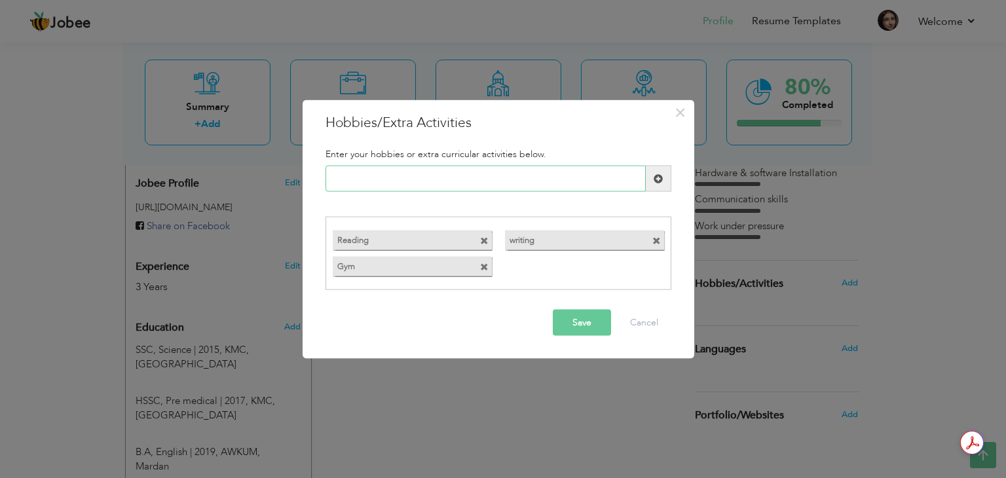
click at [374, 180] on input "text" at bounding box center [485, 179] width 320 height 26
click at [375, 179] on input "Watchingmovies" at bounding box center [485, 179] width 320 height 26
type input "Watching movies"
click at [578, 325] on button "Save" at bounding box center [582, 322] width 58 height 26
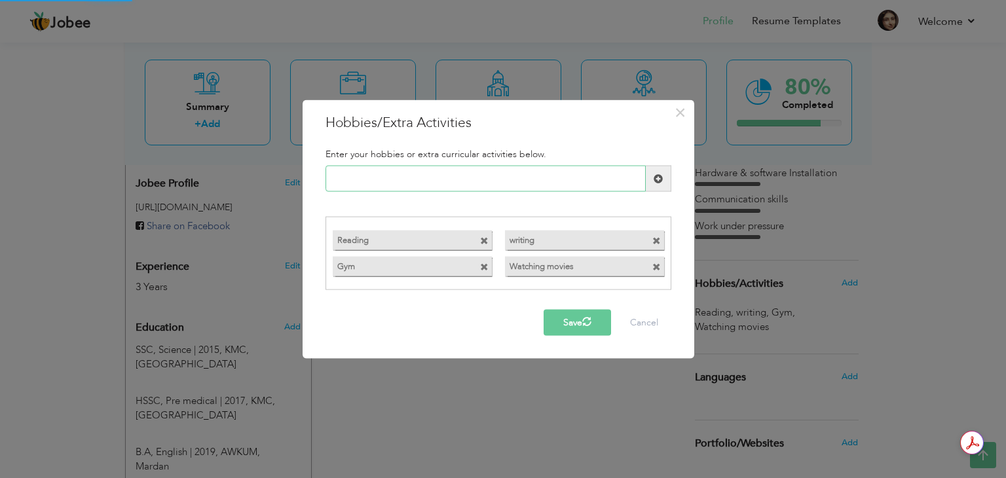
click at [431, 177] on input "text" at bounding box center [485, 179] width 320 height 26
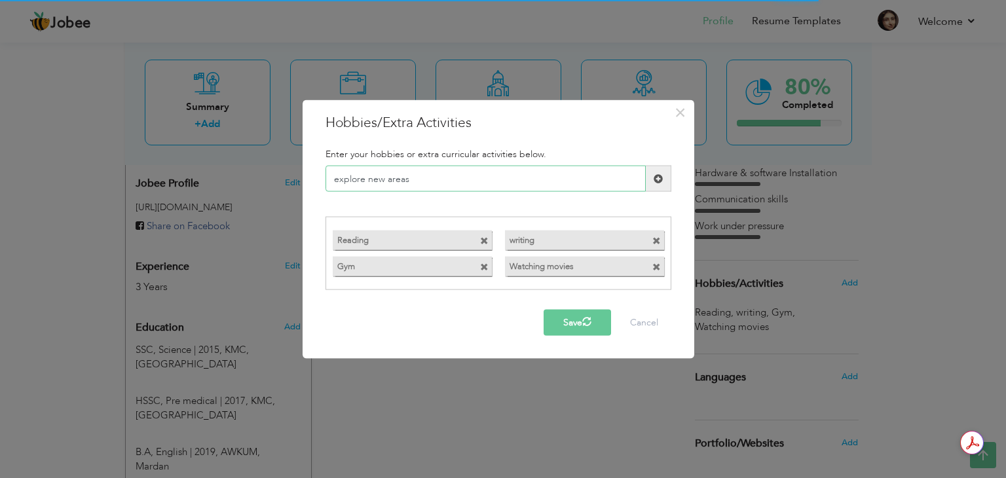
type input "explore new areas"
click at [662, 177] on span at bounding box center [657, 178] width 9 height 9
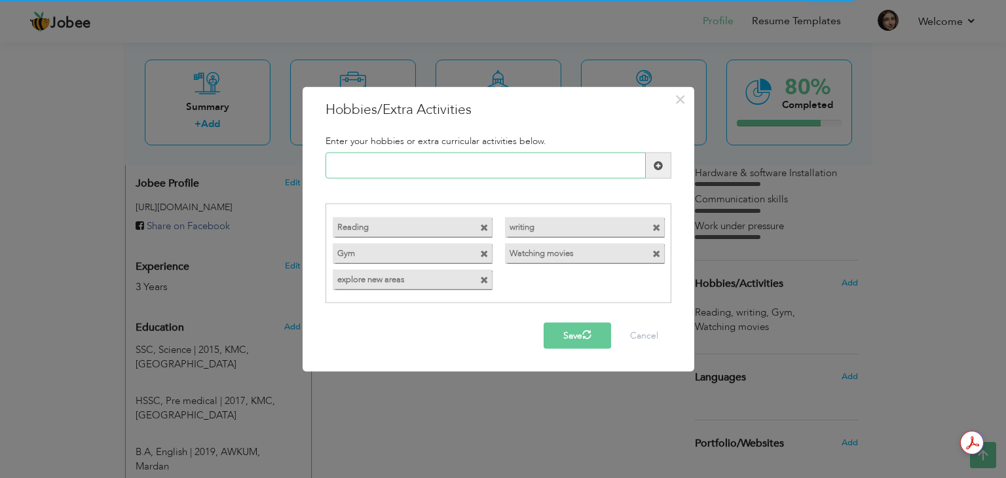
click at [388, 168] on input "text" at bounding box center [485, 166] width 320 height 26
click at [356, 171] on input "toursits" at bounding box center [485, 166] width 320 height 26
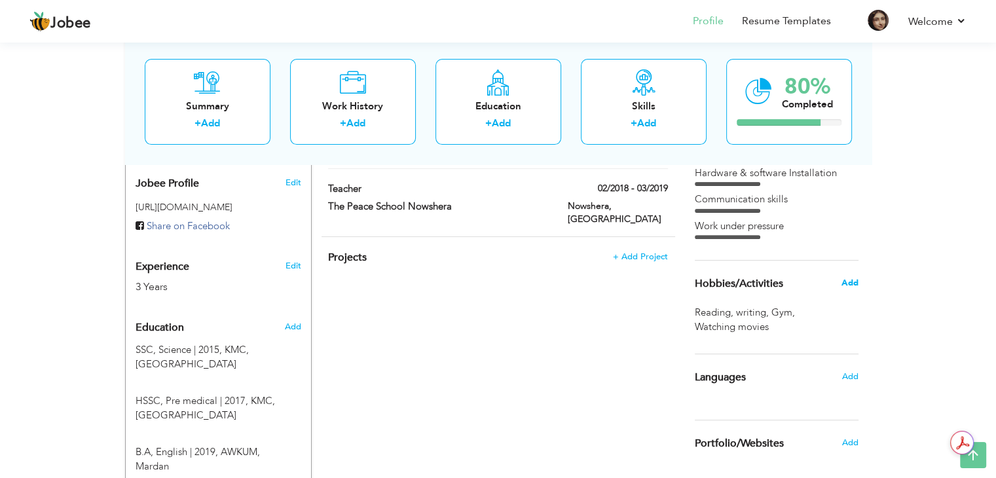
click at [850, 285] on span "Add" at bounding box center [849, 283] width 17 height 12
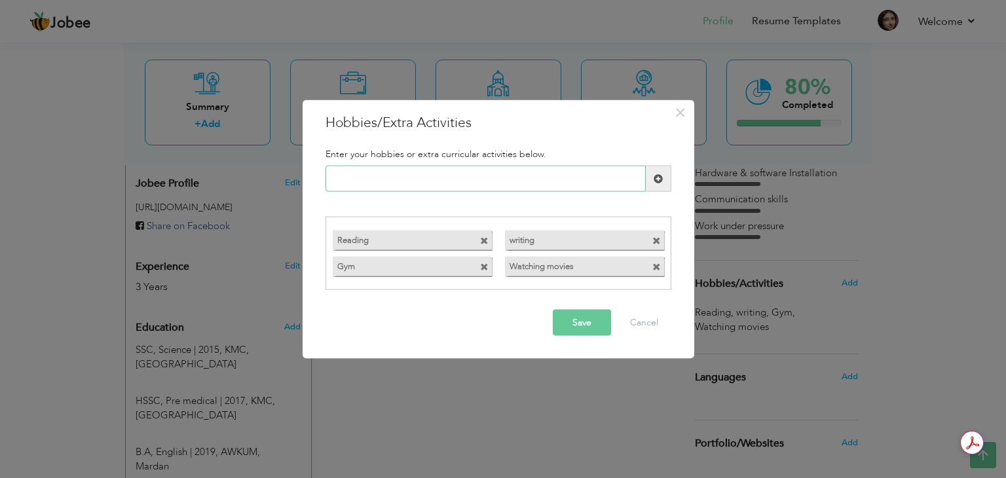
click at [390, 179] on input "text" at bounding box center [485, 179] width 320 height 26
type input "tourist"
click at [655, 179] on span at bounding box center [657, 178] width 9 height 9
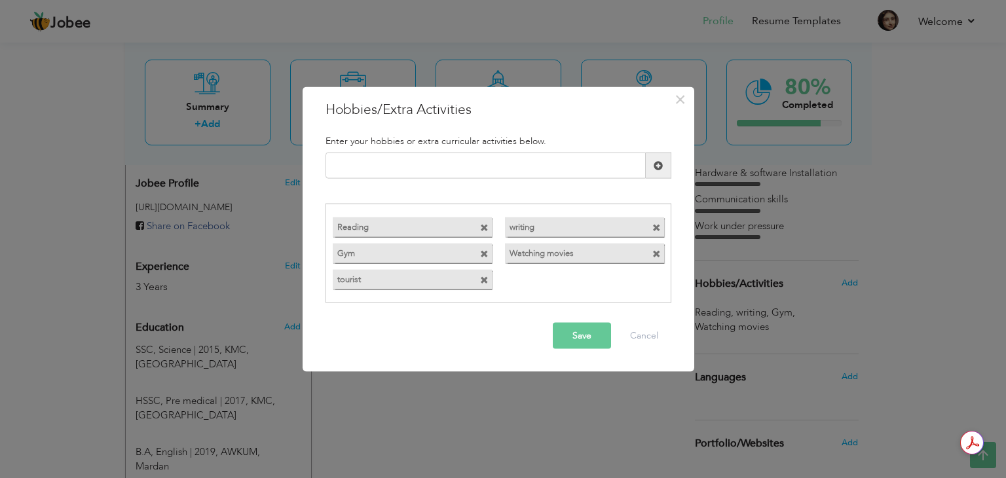
click at [578, 333] on button "Save" at bounding box center [582, 335] width 58 height 26
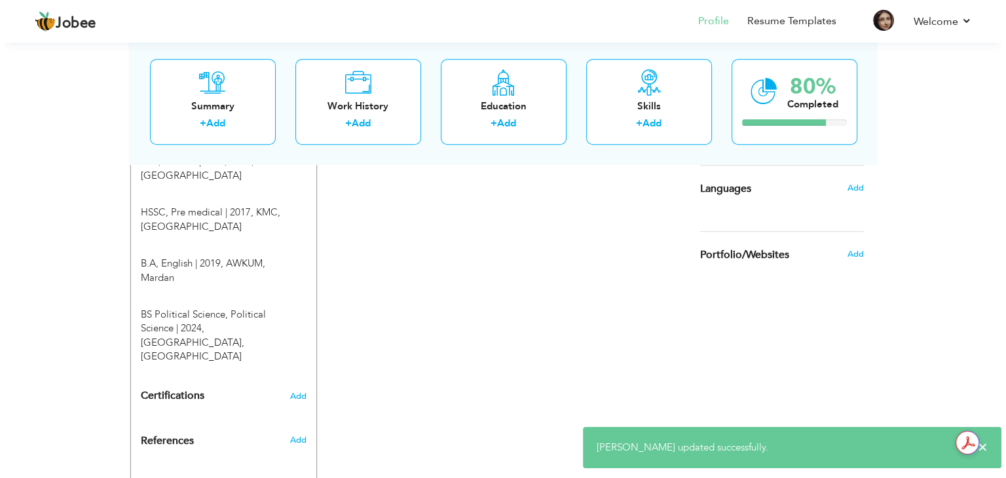
scroll to position [589, 0]
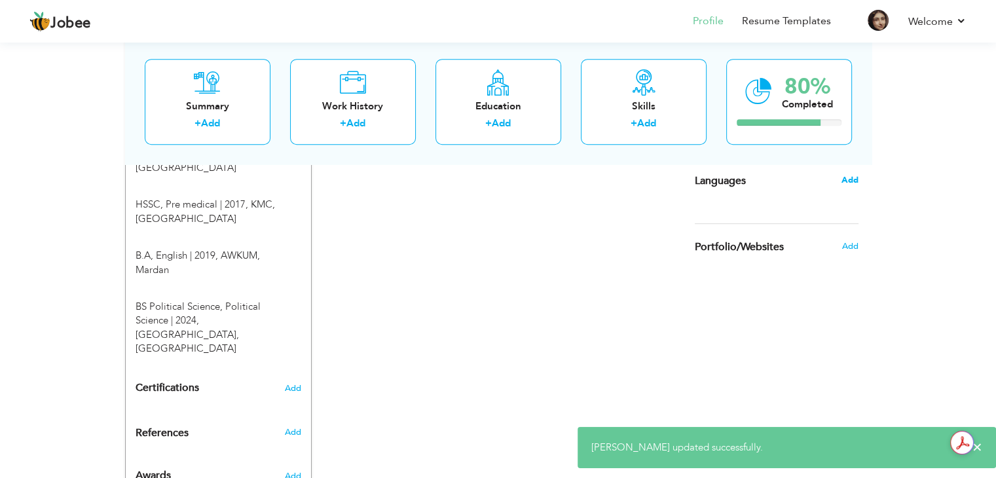
click at [847, 183] on span "Add" at bounding box center [849, 180] width 17 height 12
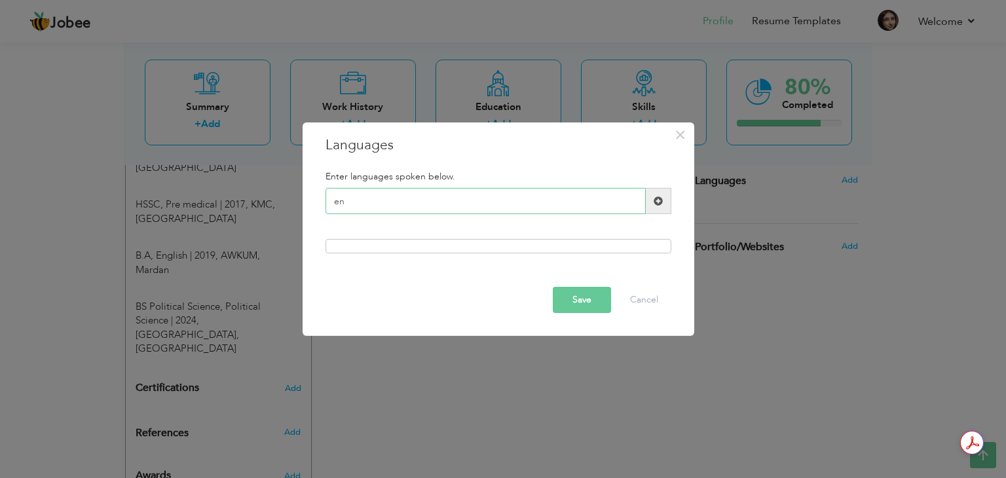
type input "e"
type input "English"
click at [657, 202] on span at bounding box center [657, 200] width 9 height 9
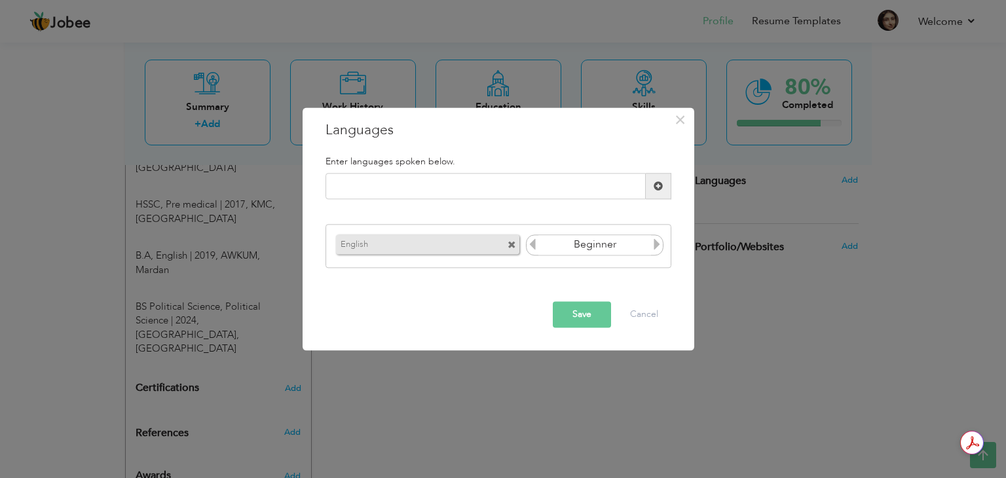
click at [655, 246] on icon at bounding box center [657, 244] width 12 height 12
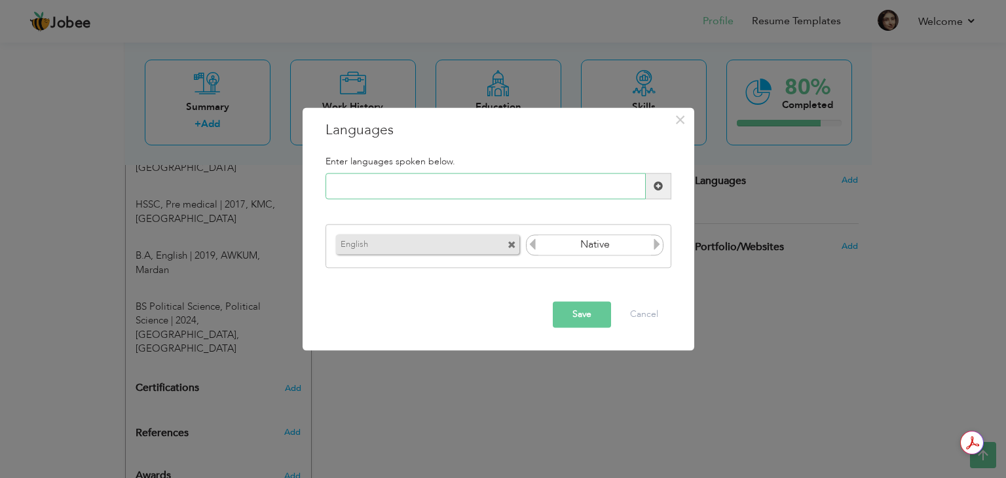
click at [433, 186] on input "text" at bounding box center [485, 187] width 320 height 26
type input "Pashto"
click at [656, 185] on span at bounding box center [657, 185] width 9 height 9
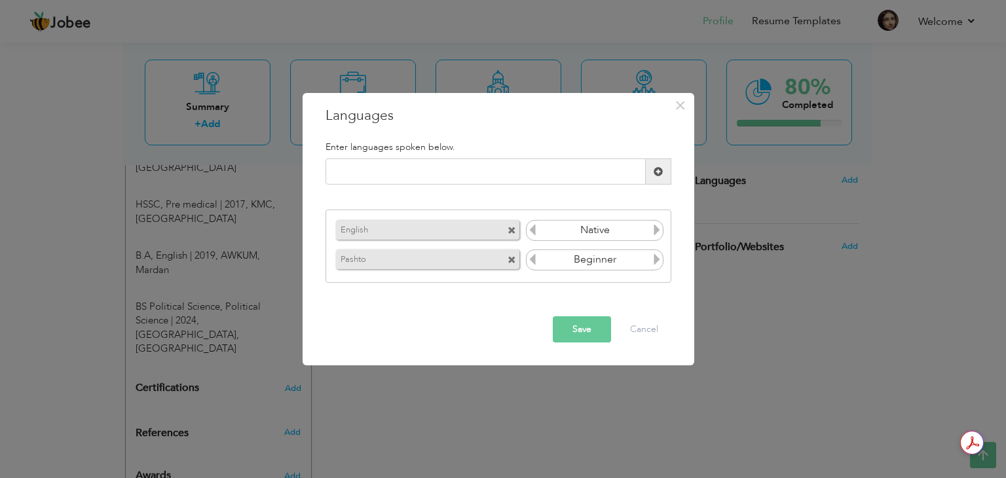
click at [655, 231] on icon at bounding box center [657, 230] width 12 height 12
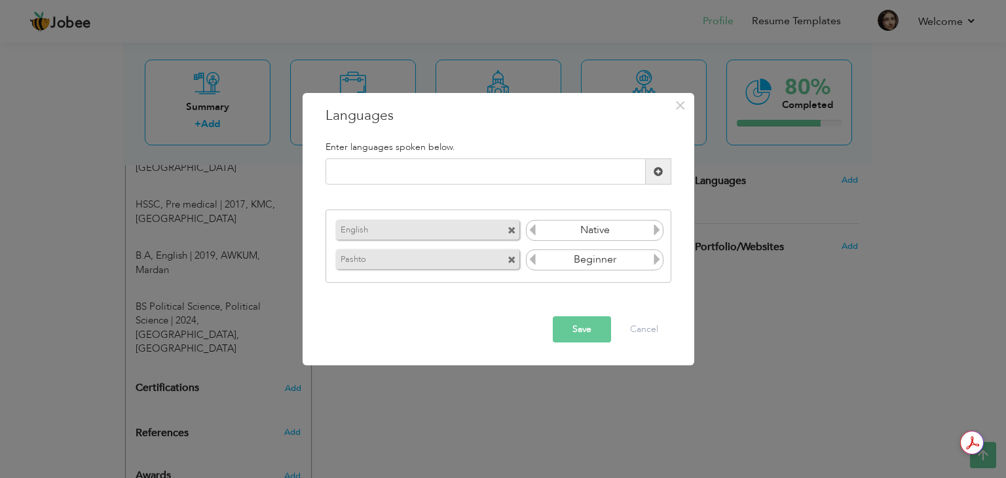
click at [655, 231] on icon at bounding box center [657, 230] width 12 height 12
